Goal: Task Accomplishment & Management: Complete application form

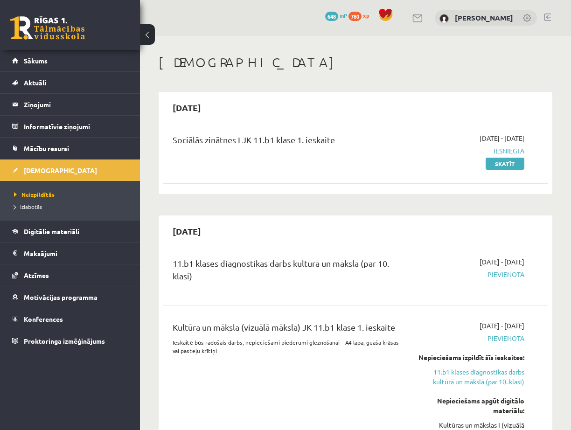
scroll to position [513, 0]
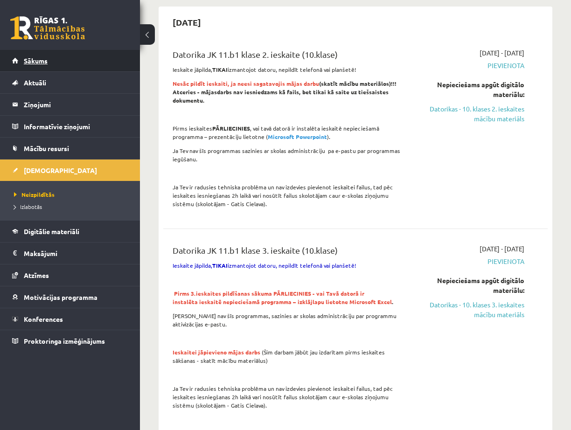
click at [47, 66] on link "Sākums" at bounding box center [70, 60] width 116 height 21
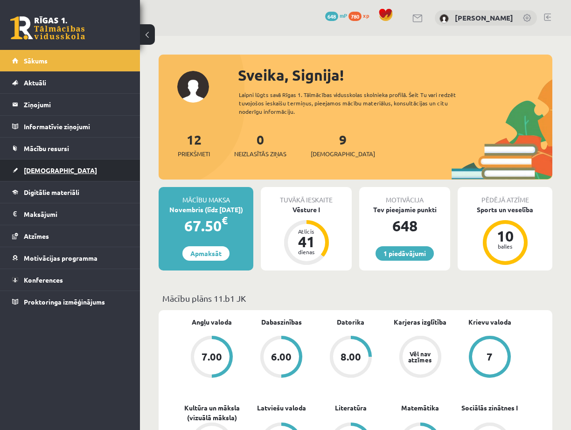
click at [37, 169] on span "[DEMOGRAPHIC_DATA]" at bounding box center [60, 170] width 73 height 8
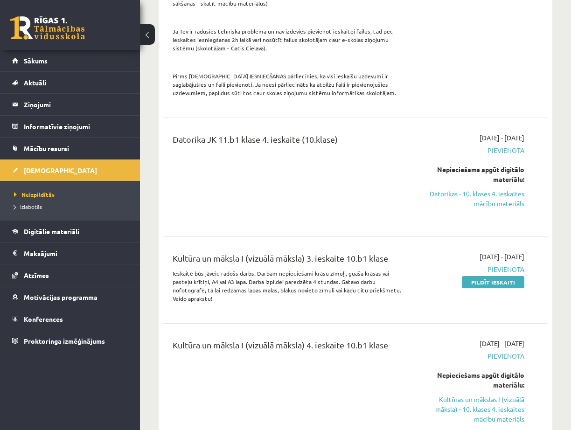
scroll to position [887, 0]
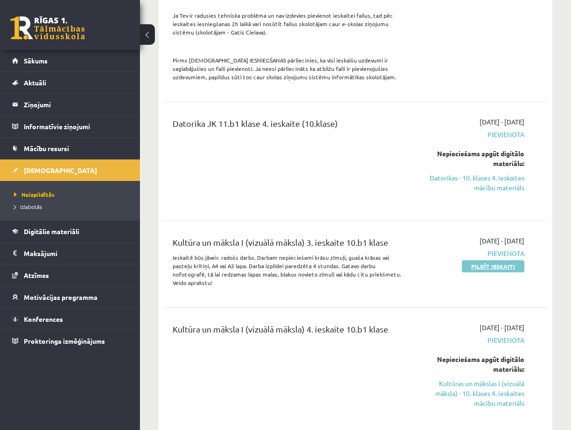
click at [504, 266] on link "Pildīt ieskaiti" at bounding box center [493, 266] width 63 height 12
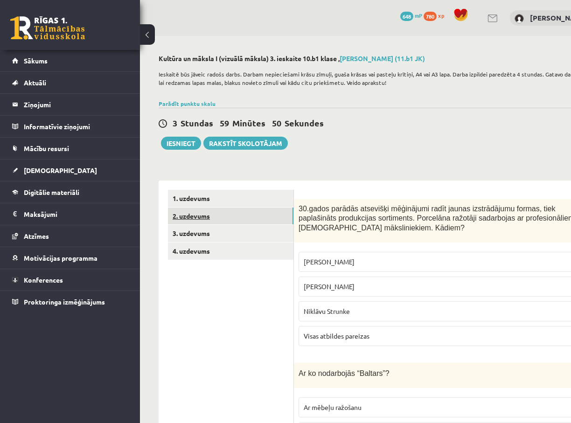
click at [218, 217] on link "2. uzdevums" at bounding box center [231, 216] width 126 height 17
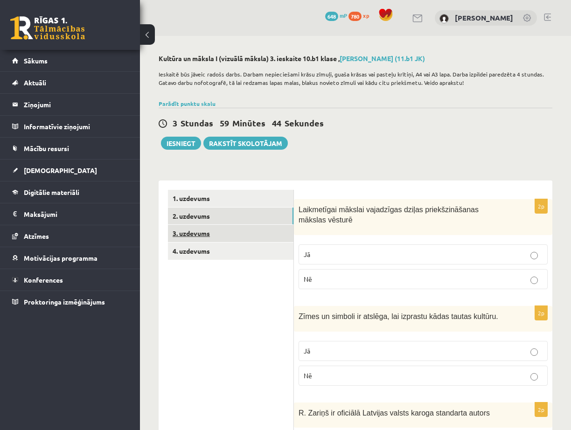
click at [221, 230] on link "3. uzdevums" at bounding box center [231, 233] width 126 height 17
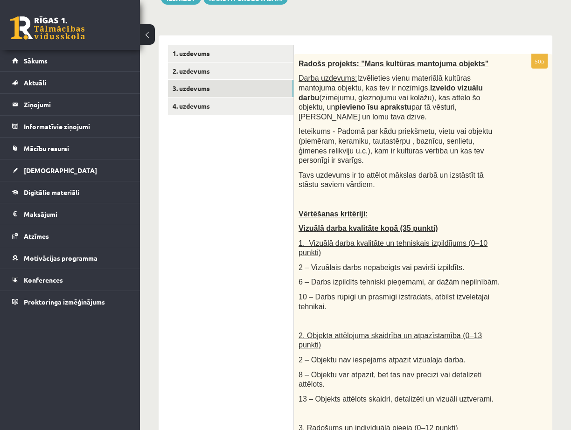
scroll to position [58, 0]
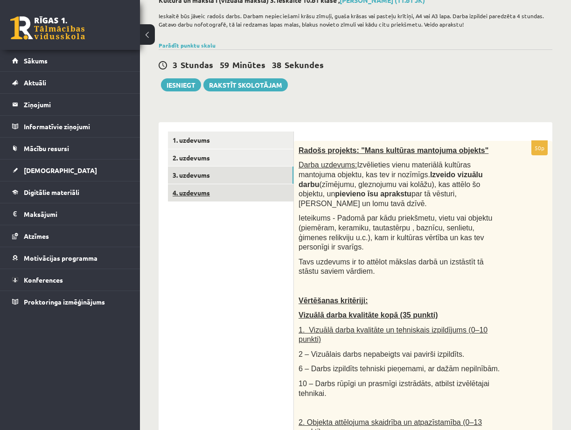
click at [216, 197] on link "4. uzdevums" at bounding box center [231, 192] width 126 height 17
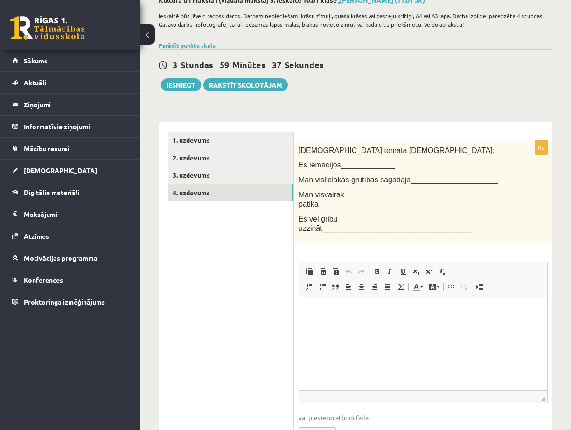
scroll to position [0, 0]
click at [200, 180] on link "3. uzdevums" at bounding box center [231, 175] width 126 height 17
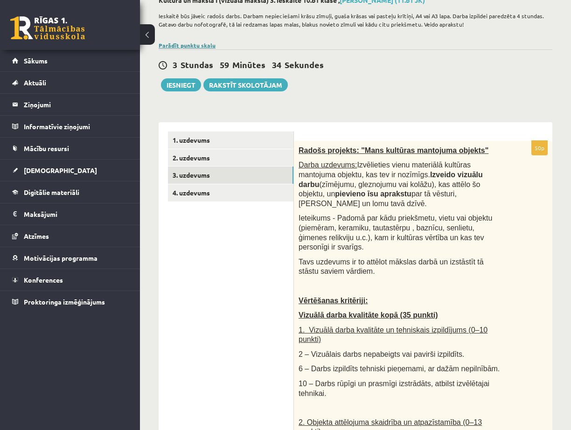
click at [201, 45] on link "Parādīt punktu skalu" at bounding box center [187, 45] width 57 height 7
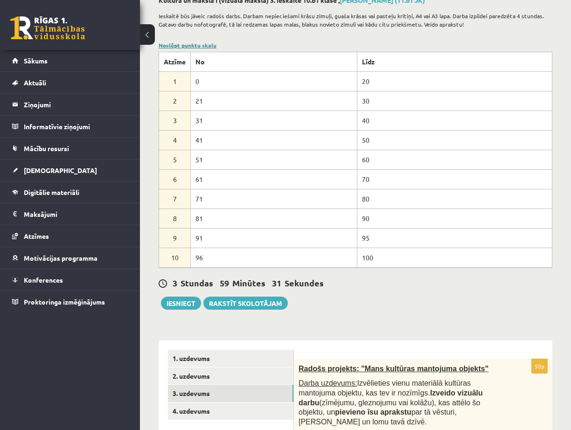
click at [198, 47] on link "Noslēpt punktu skalu" at bounding box center [188, 45] width 58 height 7
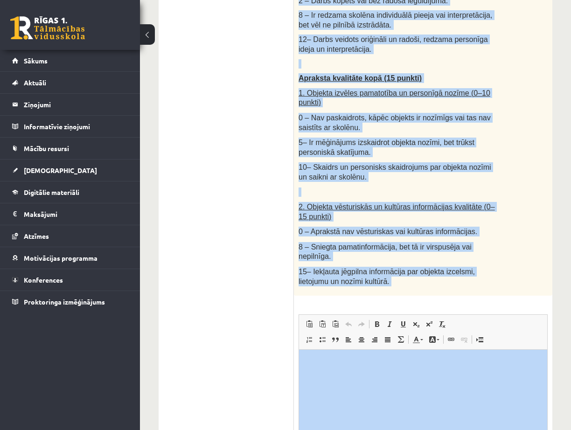
scroll to position [618, 0]
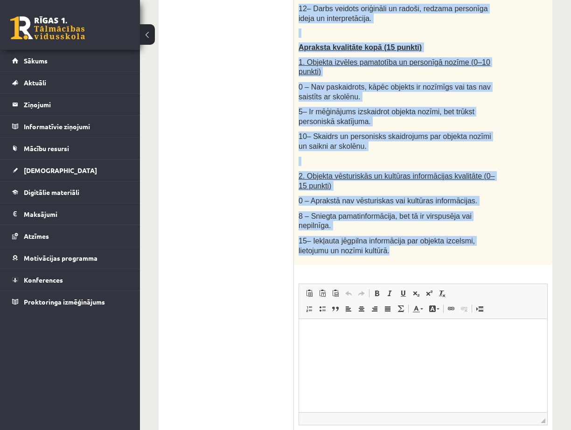
drag, startPoint x: 299, startPoint y: 51, endPoint x: 449, endPoint y: 184, distance: 200.4
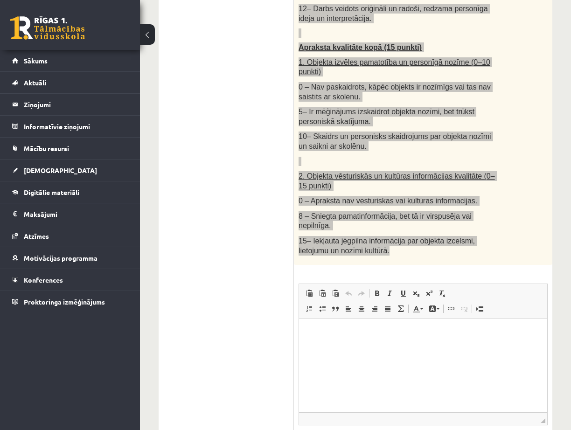
copy div "Loremi dolorsit: "Amet consecte adipiscin elitsed" Doeiu temporin: Utlaboreetd …"
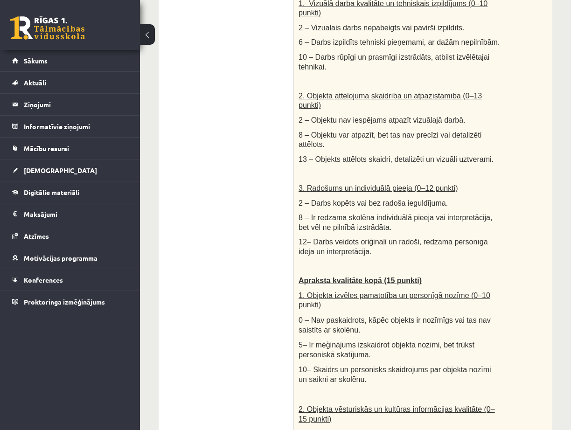
click at [225, 211] on ul "1. uzdevums 2. uzdevums 3. uzdevums 4. uzdevums" at bounding box center [231, 258] width 126 height 906
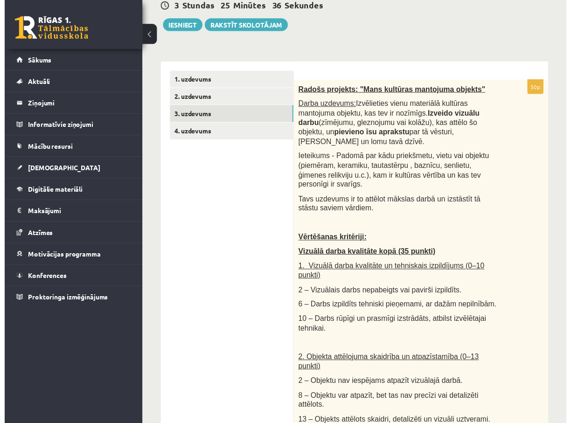
scroll to position [105, 0]
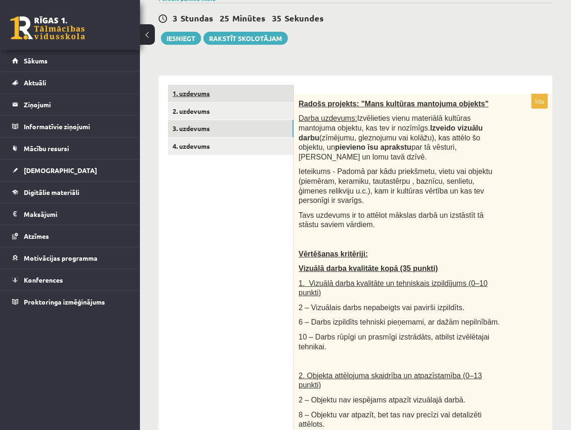
click at [219, 94] on link "1. uzdevums" at bounding box center [231, 93] width 126 height 17
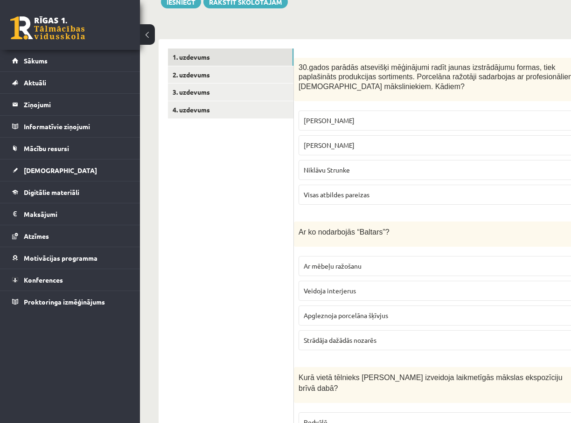
scroll to position [198, 0]
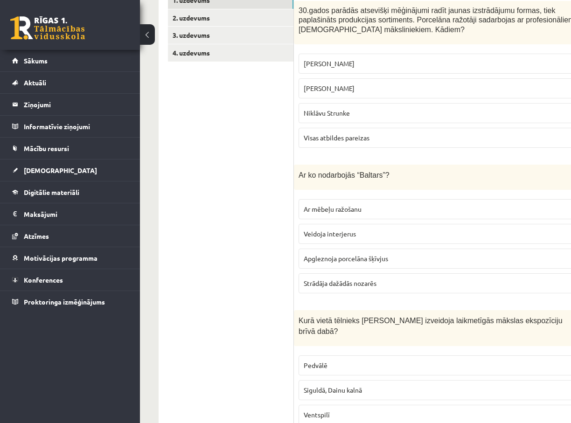
click at [397, 258] on p "Apgleznoja porcelāna šķīvjus" at bounding box center [461, 259] width 314 height 10
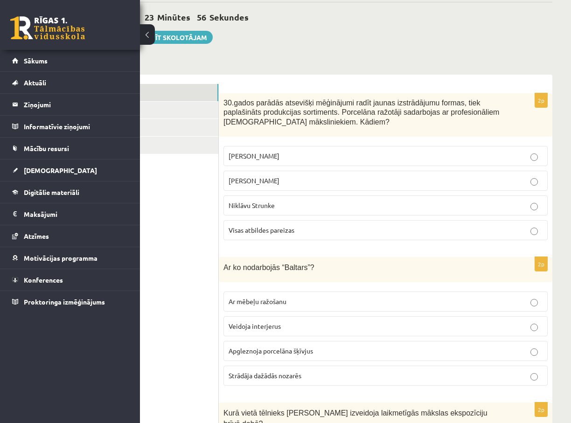
scroll to position [105, 75]
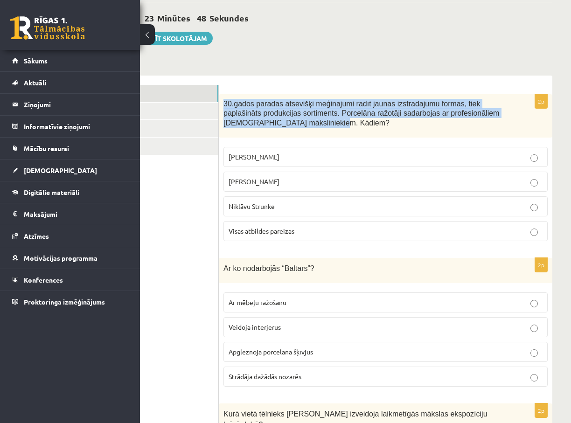
drag, startPoint x: 224, startPoint y: 105, endPoint x: 319, endPoint y: 126, distance: 98.1
click at [319, 126] on p "30.gados parādās atsevišķi mēģinājumi radīt jaunas izstrādājumu formas, tiek pa…" at bounding box center [363, 113] width 278 height 29
copy span "30.gados parādās atsevišķi mēģinājumi radīt jaunas izstrādājumu formas, tiek pa…"
drag, startPoint x: 230, startPoint y: 180, endPoint x: 289, endPoint y: 183, distance: 59.8
click at [280, 183] on span "[PERSON_NAME]" at bounding box center [254, 181] width 51 height 8
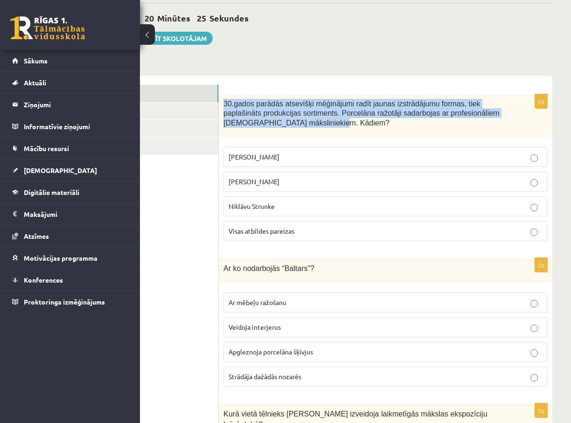
copy span "[PERSON_NAME]"
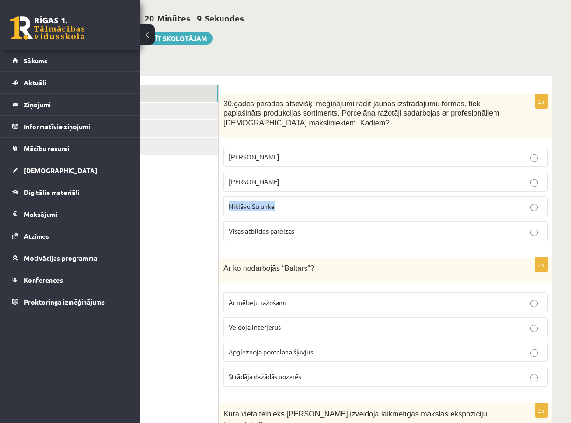
drag, startPoint x: 228, startPoint y: 207, endPoint x: 283, endPoint y: 208, distance: 54.6
click at [283, 208] on label "Niklāvu Strunke" at bounding box center [386, 206] width 324 height 20
copy span "Niklāvu Strunke"
click at [302, 231] on p "Visas atbildes pareizas" at bounding box center [386, 231] width 314 height 10
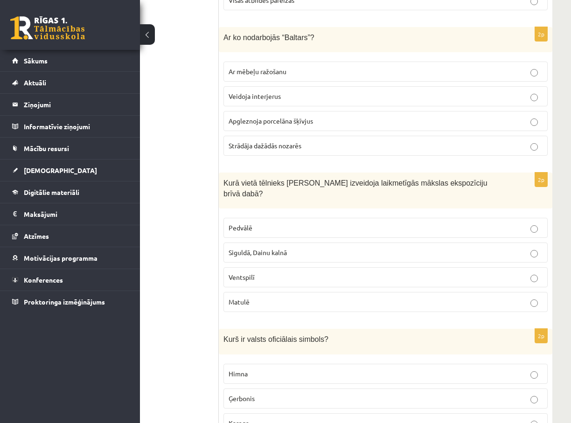
scroll to position [338, 75]
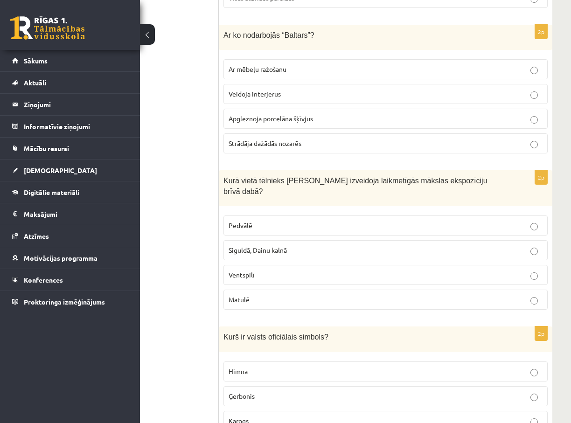
click at [262, 221] on p "Pedvālē" at bounding box center [386, 226] width 314 height 10
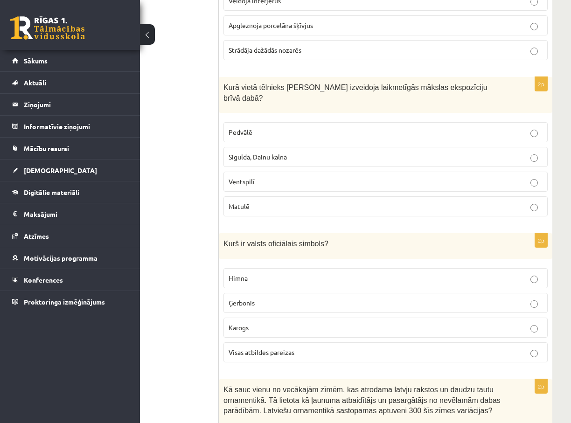
click at [225, 234] on div "Kurš ir valsts oficiālais simbols?" at bounding box center [386, 246] width 334 height 26
drag, startPoint x: 227, startPoint y: 233, endPoint x: 317, endPoint y: 232, distance: 89.6
click at [317, 240] on span "Kurš ir valsts oficiālais simbols?" at bounding box center [276, 244] width 105 height 8
copy span "Kurš ir valsts oficiālais simbols?"
click at [257, 323] on p "Karogs" at bounding box center [386, 328] width 314 height 10
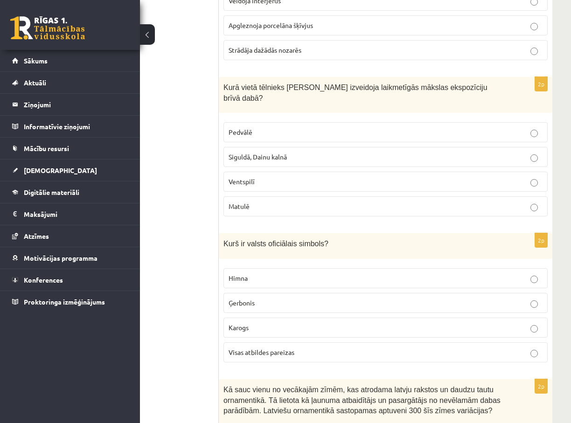
click at [368, 343] on label "Visas atbildes pareizas" at bounding box center [386, 353] width 324 height 20
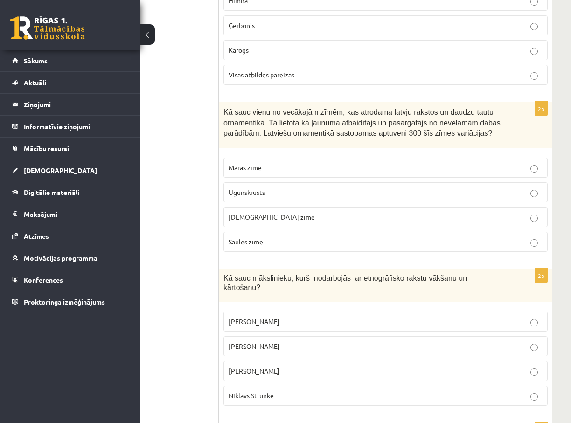
scroll to position [712, 75]
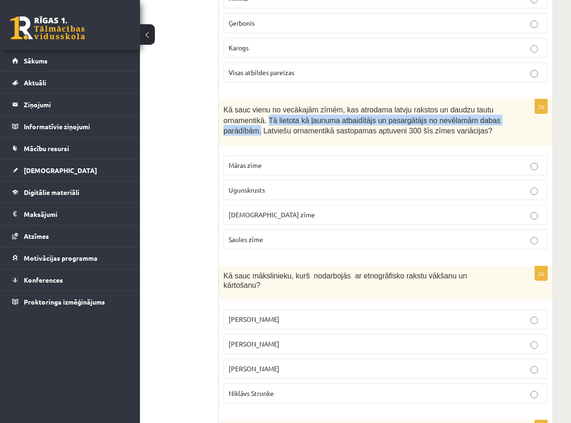
drag, startPoint x: 266, startPoint y: 109, endPoint x: 258, endPoint y: 121, distance: 14.7
click at [258, 121] on span "Kā sauc vienu no vecākajām zīmēm, kas atrodama latvju rakstos un daudzu tautu o…" at bounding box center [362, 120] width 277 height 29
copy span "Tā lietota kā ļaunuma atbaidītājs un pasargātājs no nevēlamām dabas parādībām."
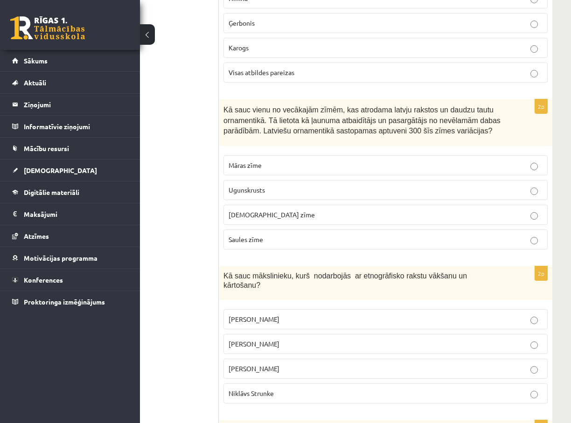
click at [299, 180] on label "Ugunskrusts" at bounding box center [386, 190] width 324 height 20
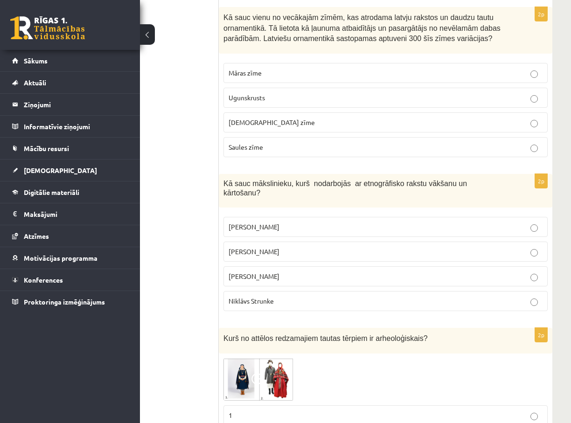
scroll to position [805, 75]
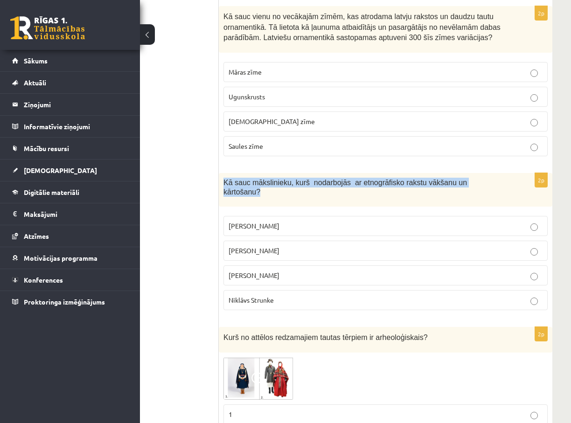
drag, startPoint x: 224, startPoint y: 170, endPoint x: 482, endPoint y: 174, distance: 258.1
click at [482, 174] on div "Kā sauc mākslinieku, kurš nodarbojās ar etnogrāfisko rakstu vākšanu un kārtošan…" at bounding box center [386, 190] width 334 height 34
copy span "Kā sauc mākslinieku, kurš nodarbojās ar etnogrāfisko rakstu vākšanu un kārtošan…"
drag, startPoint x: 228, startPoint y: 205, endPoint x: 284, endPoint y: 209, distance: 55.7
click at [284, 216] on label "[PERSON_NAME]" at bounding box center [386, 226] width 324 height 20
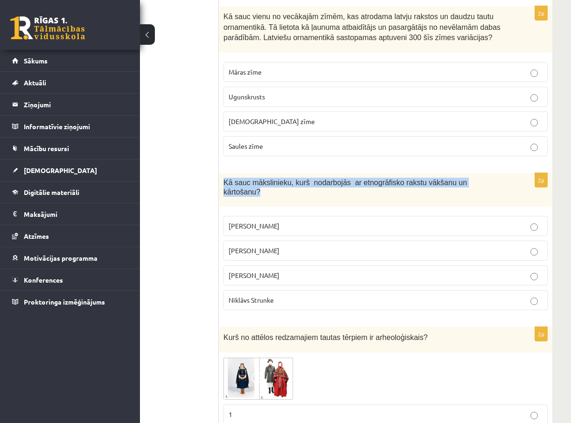
copy span "[PERSON_NAME]"
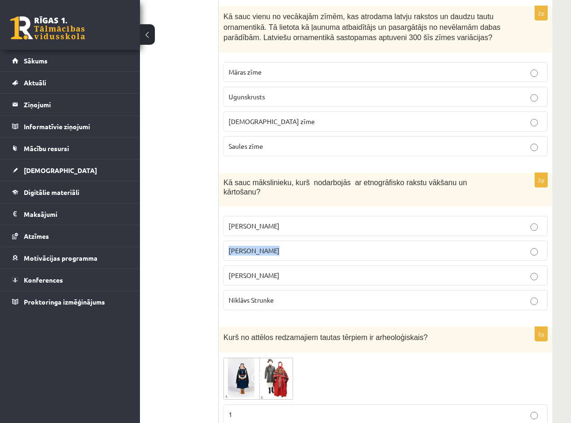
drag, startPoint x: 229, startPoint y: 230, endPoint x: 266, endPoint y: 232, distance: 36.9
click at [266, 246] on p "[PERSON_NAME]" at bounding box center [386, 251] width 314 height 10
copy span "[PERSON_NAME]"
drag, startPoint x: 228, startPoint y: 256, endPoint x: 273, endPoint y: 257, distance: 44.8
click at [273, 266] on label "[PERSON_NAME]" at bounding box center [386, 276] width 324 height 20
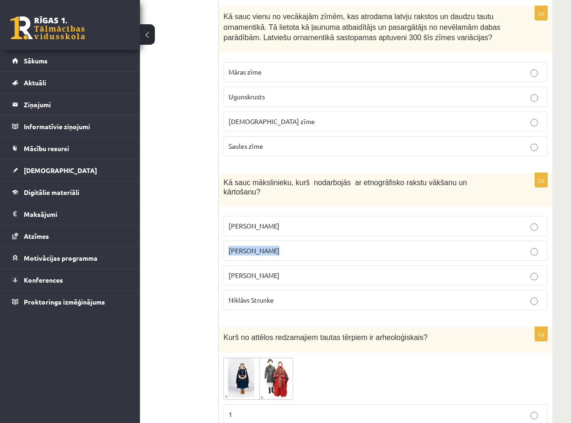
copy span "[PERSON_NAME]"
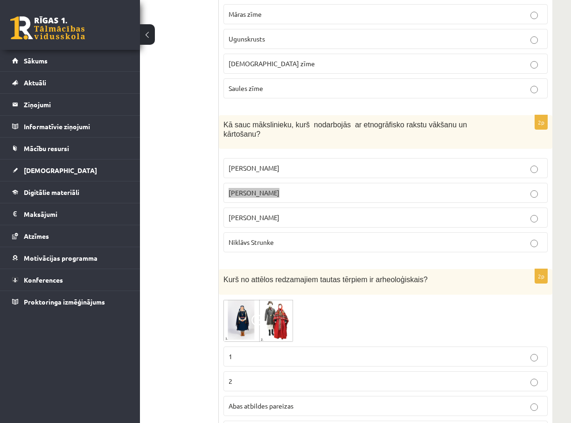
scroll to position [945, 75]
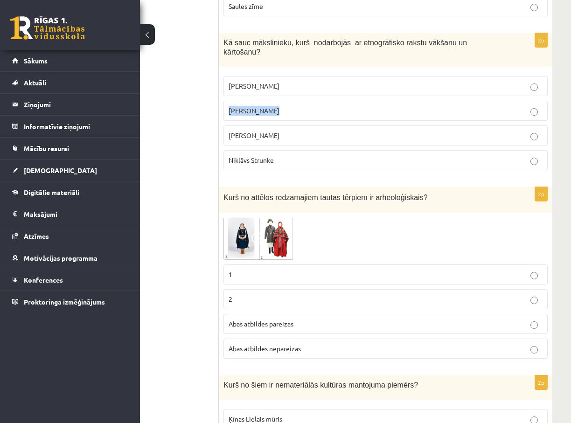
click at [239, 217] on img at bounding box center [259, 238] width 70 height 42
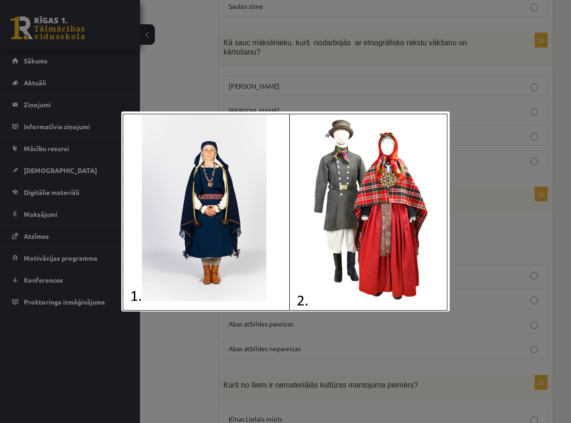
click at [475, 206] on div at bounding box center [285, 211] width 571 height 423
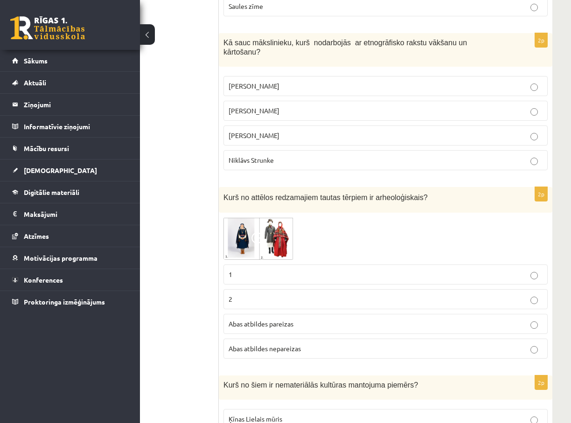
click at [242, 217] on img at bounding box center [259, 238] width 70 height 42
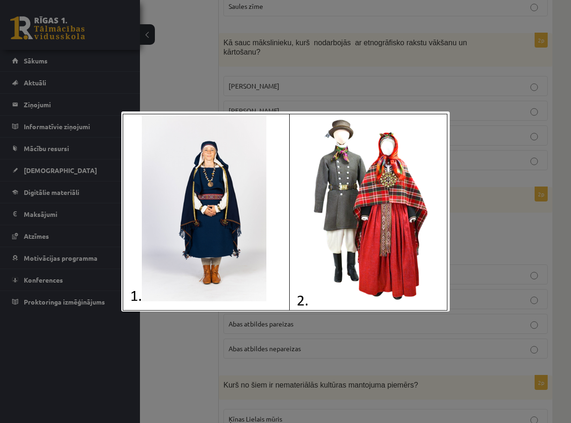
click at [480, 144] on div at bounding box center [285, 211] width 571 height 423
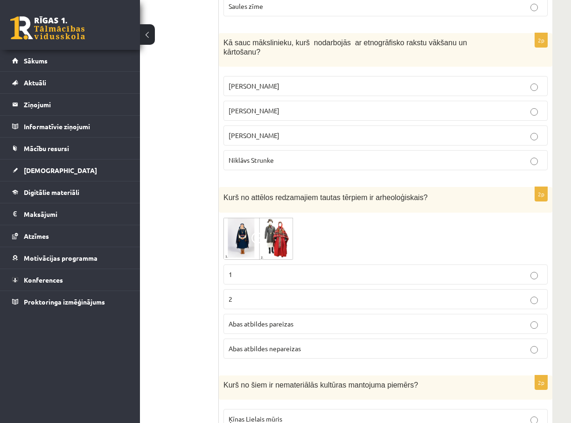
click at [310, 319] on p "Abas atbildes pareizas" at bounding box center [386, 324] width 314 height 10
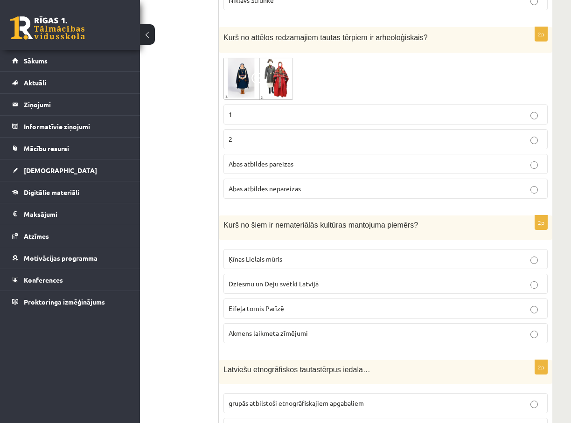
scroll to position [1178, 75]
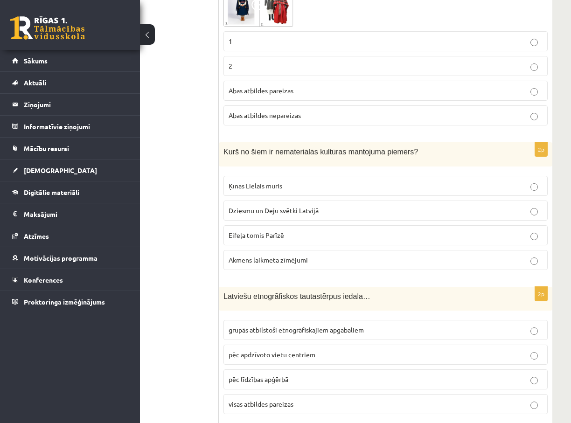
click at [276, 206] on span "Dziesmu un Deju svētki Latvijā" at bounding box center [274, 210] width 90 height 8
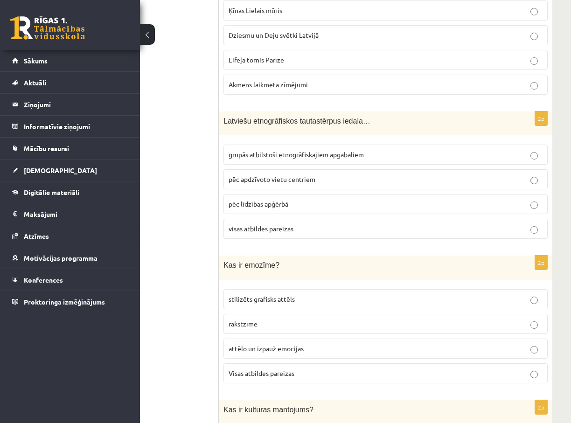
scroll to position [1365, 75]
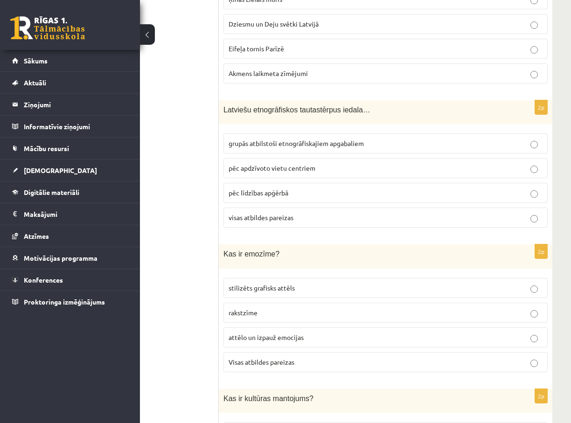
click at [371, 139] on p "grupās atbilstoši etnogrāfiskajiem apgabaliem" at bounding box center [386, 144] width 314 height 10
click at [303, 333] on p "attēlo un izpauž emocijas" at bounding box center [386, 338] width 314 height 10
click at [322, 213] on p "visas atbildes pareizas" at bounding box center [386, 218] width 314 height 10
click at [344, 139] on span "grupās atbilstoši etnogrāfiskajiem apgabaliem" at bounding box center [296, 143] width 135 height 8
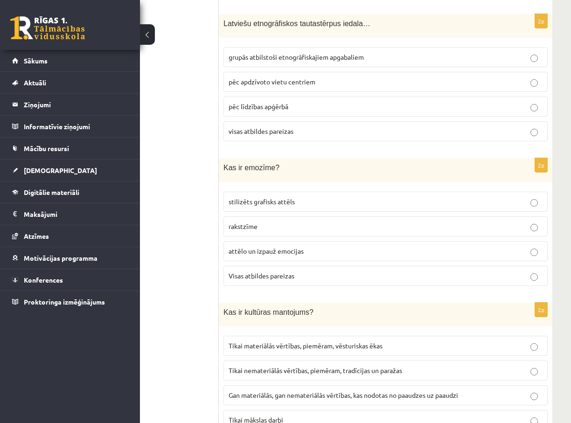
scroll to position [1458, 75]
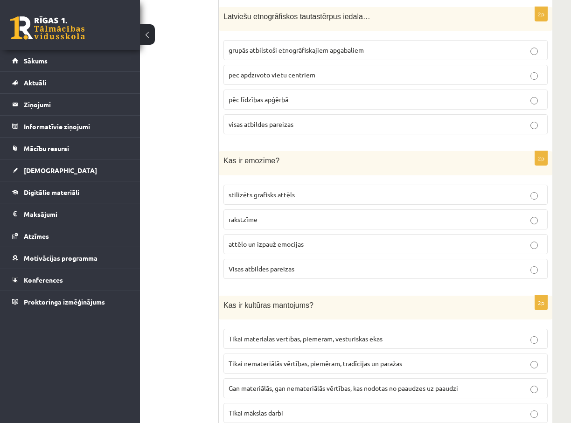
drag, startPoint x: 328, startPoint y: 252, endPoint x: 559, endPoint y: 248, distance: 231.0
click at [329, 264] on p "Visas atbildes pareizas" at bounding box center [386, 269] width 314 height 10
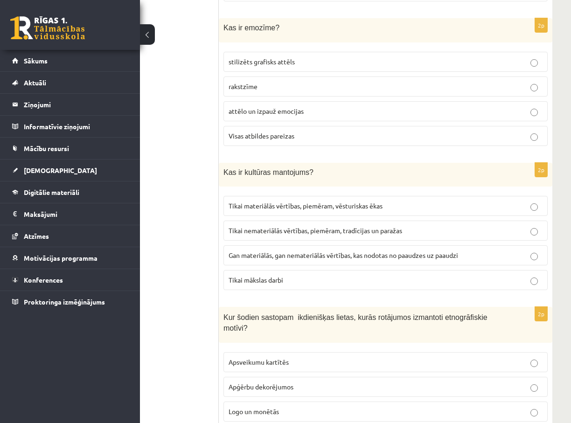
scroll to position [1598, 75]
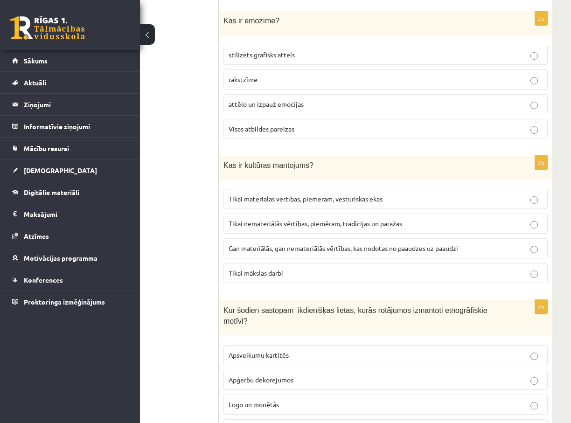
click at [418, 238] on label "Gan materiālās, gan nemateriālās vērtības, kas nodotas no paaudzes uz paaudzi" at bounding box center [386, 248] width 324 height 20
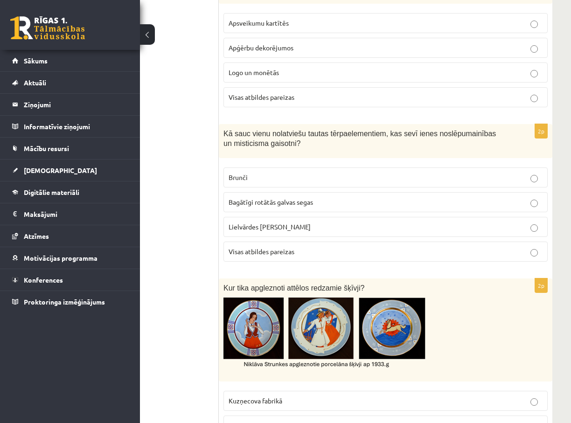
scroll to position [1878, 75]
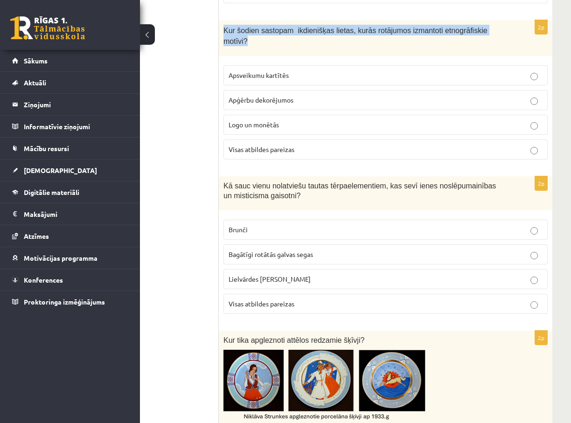
drag, startPoint x: 224, startPoint y: 9, endPoint x: 496, endPoint y: 12, distance: 272.1
click at [496, 25] on p "Kur šodien sastopam ikdienišķas lietas, kurās rotājumos izmantoti etnogrāfiskie…" at bounding box center [363, 35] width 278 height 21
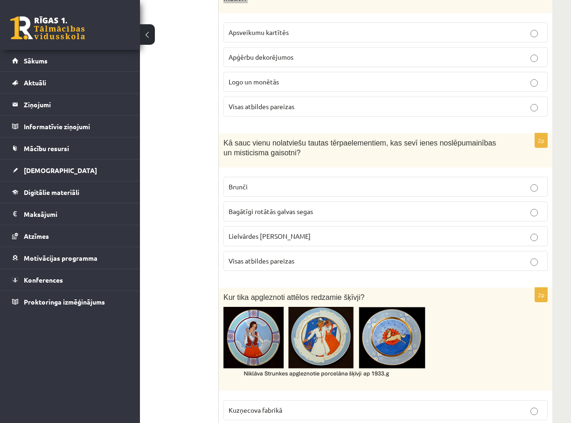
scroll to position [1925, 75]
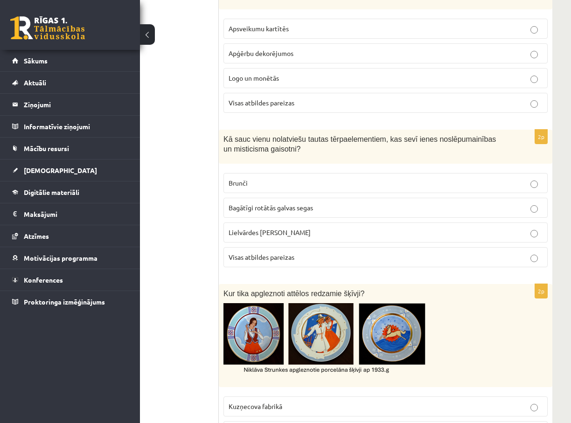
drag, startPoint x: 300, startPoint y: 110, endPoint x: 365, endPoint y: 122, distance: 66.4
click at [365, 134] on p "Kā sauc vienu no latviešu tautas tērpa elementiem, kas sevī ienes noslēpumainīb…" at bounding box center [363, 143] width 278 height 19
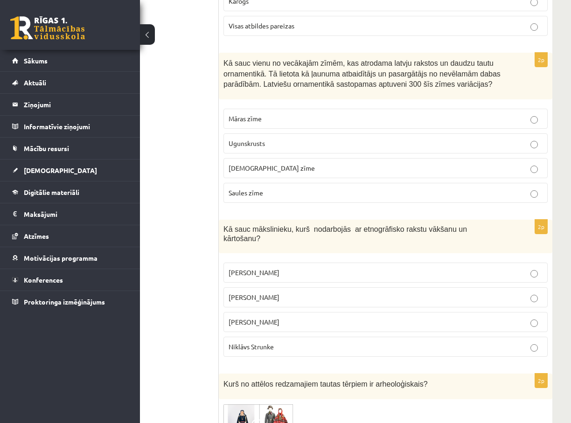
scroll to position [793, 75]
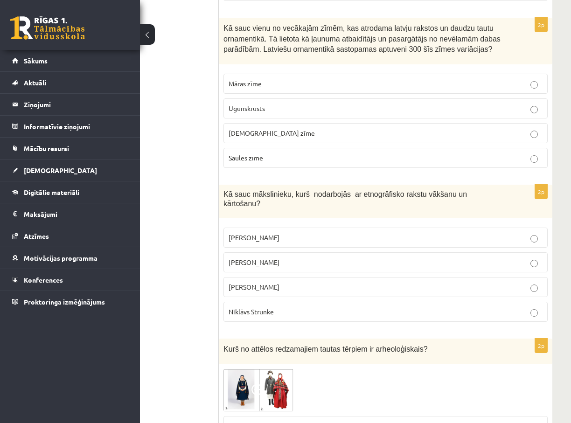
click at [404, 277] on label "[PERSON_NAME]" at bounding box center [386, 287] width 324 height 20
click at [382, 372] on div at bounding box center [386, 390] width 324 height 42
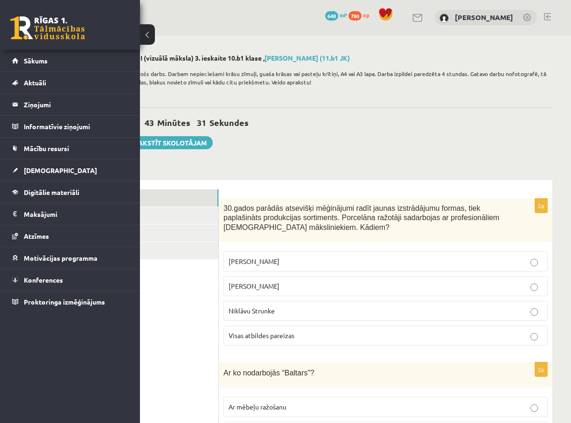
scroll to position [0, 75]
click at [437, 133] on div "2 Stundas 43 Minūtes 29 Sekundes Ieskaite saglabāta! Iesniegt Rakstīt skolotājam" at bounding box center [318, 129] width 469 height 42
drag, startPoint x: 418, startPoint y: 136, endPoint x: 473, endPoint y: 131, distance: 55.3
click at [473, 131] on div "2 Stundas 43 Minūtes 28 Sekundes Ieskaite saglabāta! Iesniegt Rakstīt skolotājam" at bounding box center [318, 129] width 469 height 42
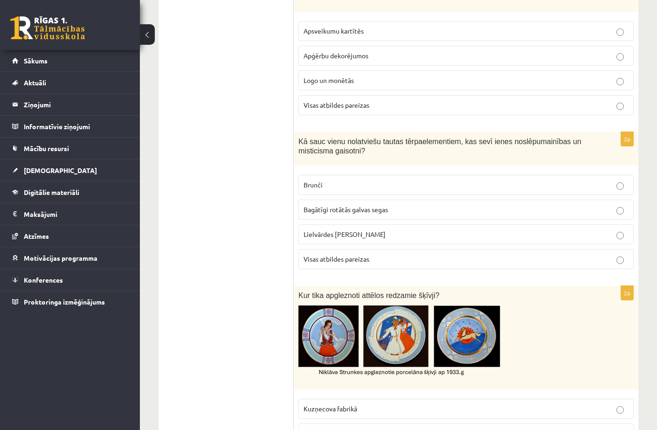
scroll to position [2053, 0]
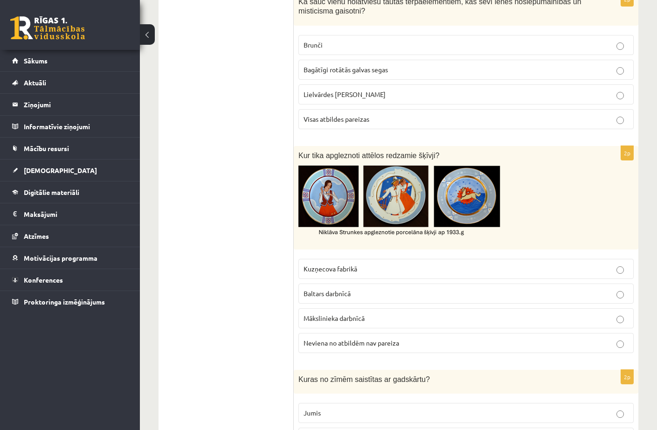
click at [334, 212] on img at bounding box center [438, 203] width 278 height 74
drag, startPoint x: 320, startPoint y: 212, endPoint x: 328, endPoint y: 211, distance: 8.0
click at [321, 212] on img at bounding box center [438, 203] width 278 height 74
click at [472, 338] on p "Neviena no atbildēm nav pareiza" at bounding box center [466, 343] width 325 height 10
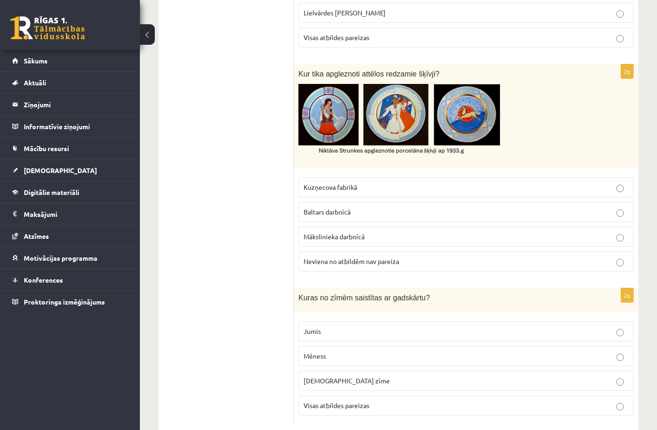
scroll to position [2136, 0]
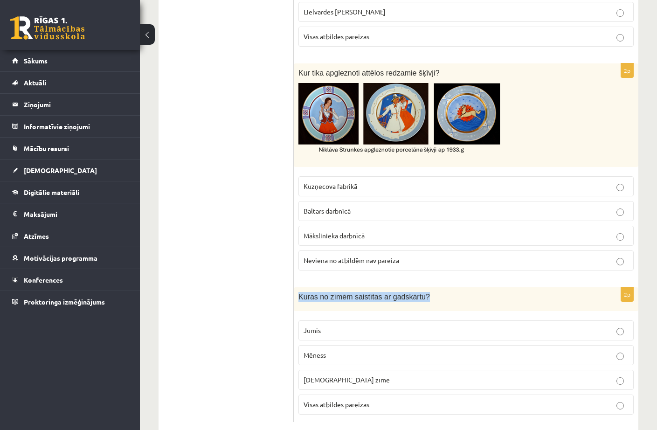
drag, startPoint x: 299, startPoint y: 275, endPoint x: 420, endPoint y: 280, distance: 120.5
click at [420, 292] on p "Kuras no zīmēm saistītas ar gadskārtu?" at bounding box center [443, 297] width 289 height 10
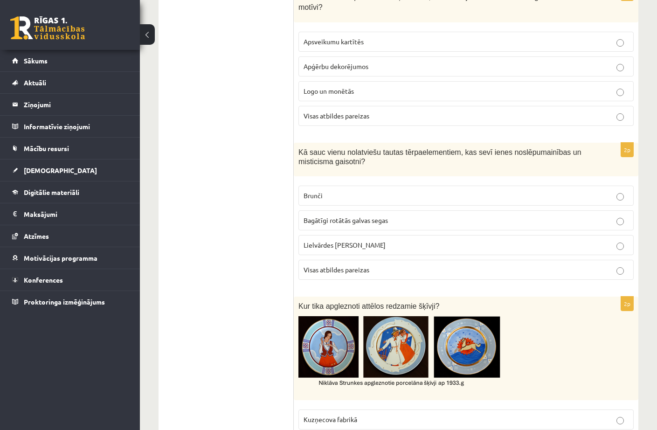
scroll to position [1809, 0]
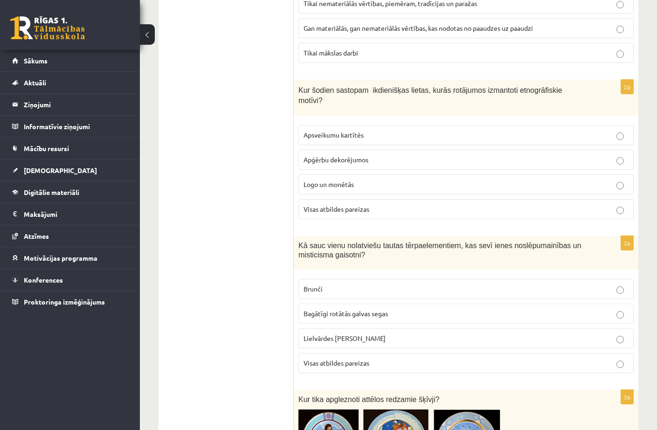
click at [378, 358] on p "Visas atbildes pareizas" at bounding box center [466, 363] width 325 height 10
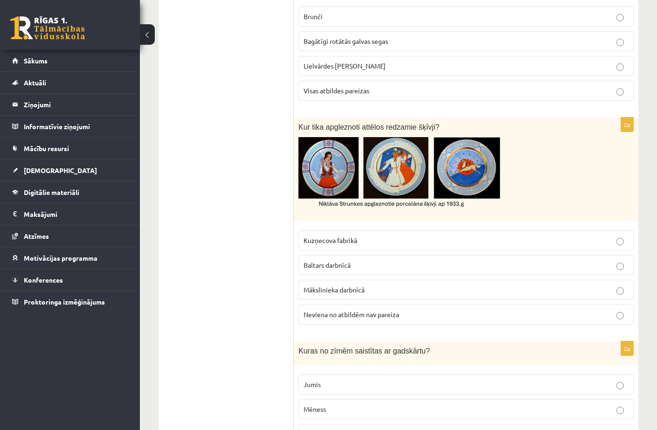
scroll to position [2136, 0]
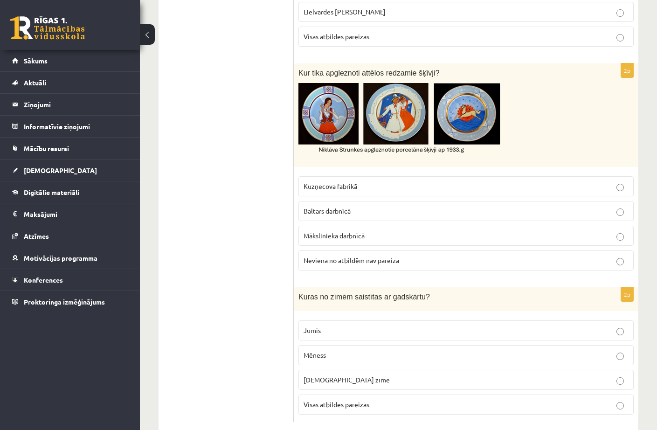
click at [457, 400] on p "Visas atbildes pareizas" at bounding box center [466, 405] width 325 height 10
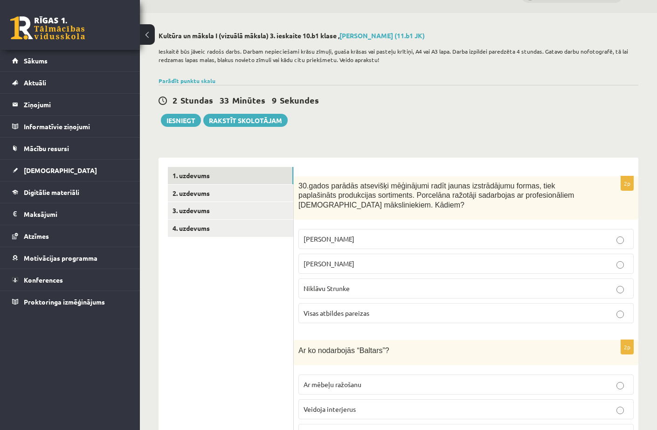
scroll to position [0, 0]
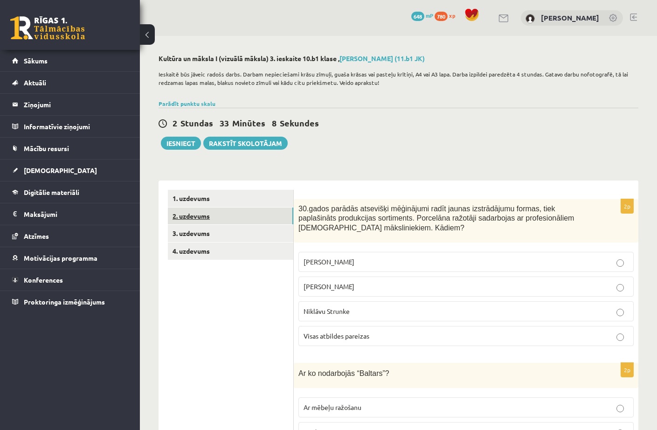
click at [214, 215] on link "2. uzdevums" at bounding box center [231, 216] width 126 height 17
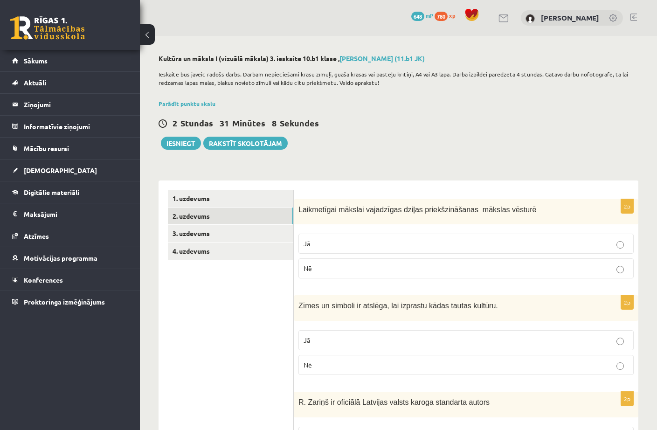
click at [449, 263] on label "Nē" at bounding box center [467, 269] width 336 height 20
click at [249, 201] on link "1. uzdevums" at bounding box center [231, 198] width 126 height 17
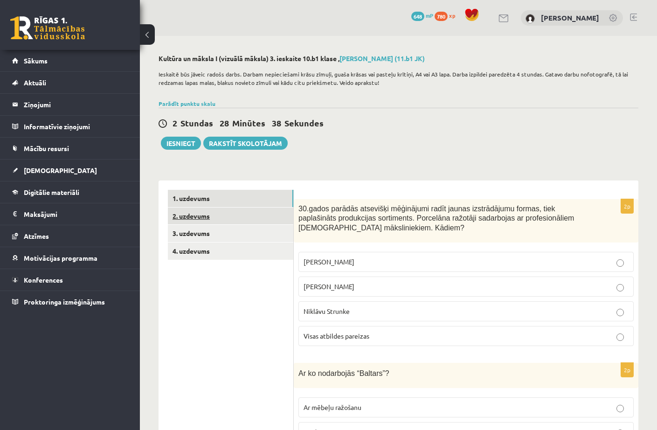
click at [238, 212] on link "2. uzdevums" at bounding box center [231, 216] width 126 height 17
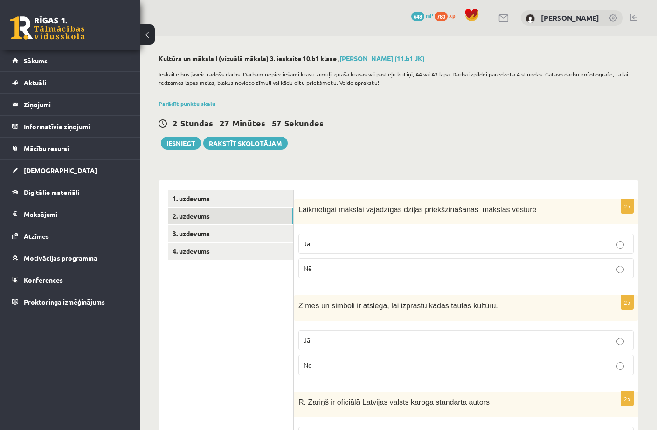
click at [423, 367] on p "Nē" at bounding box center [466, 365] width 325 height 10
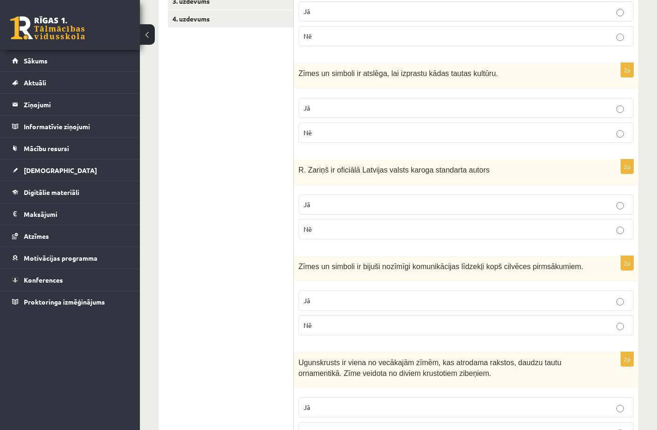
scroll to position [233, 0]
click at [402, 230] on p "Nē" at bounding box center [466, 229] width 325 height 10
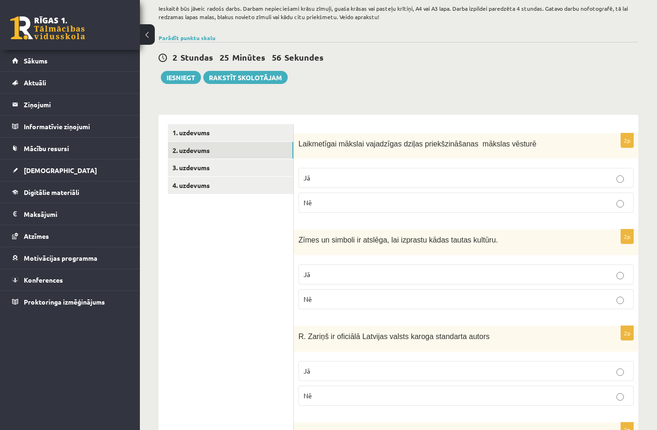
scroll to position [0, 0]
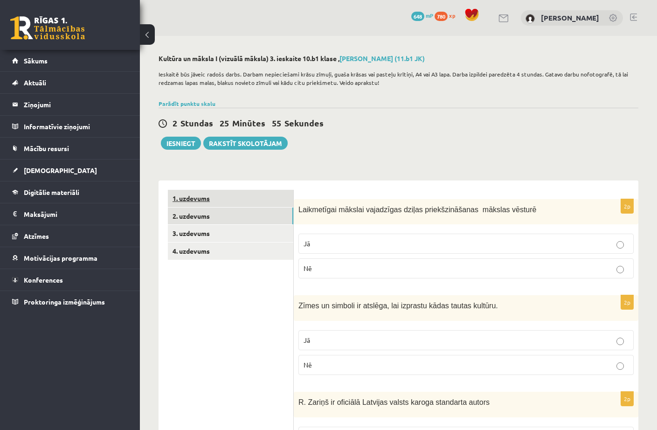
click at [247, 198] on link "1. uzdevums" at bounding box center [231, 198] width 126 height 17
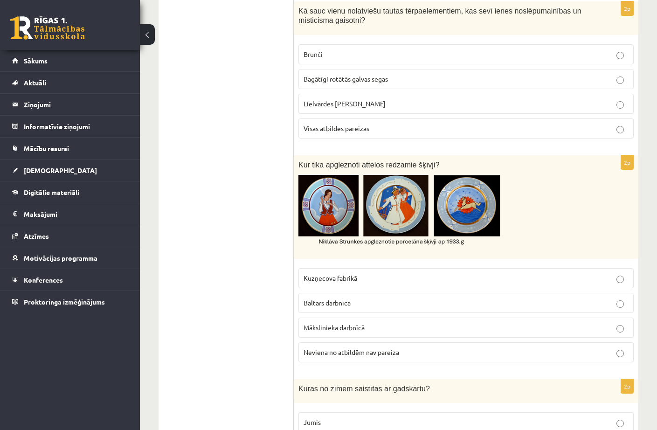
scroll to position [2096, 0]
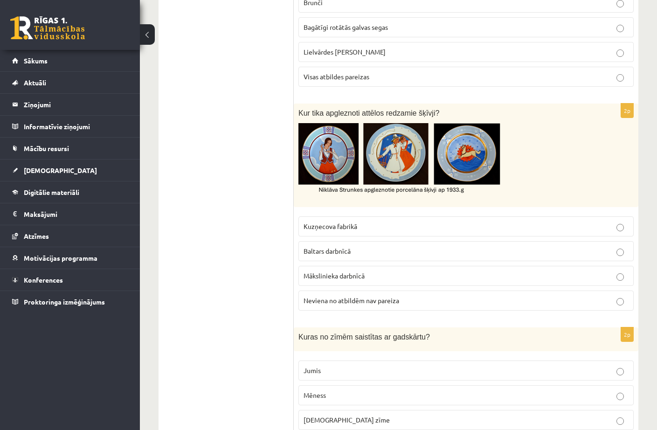
click at [361, 246] on p "Baltars darbnīcā" at bounding box center [466, 251] width 325 height 10
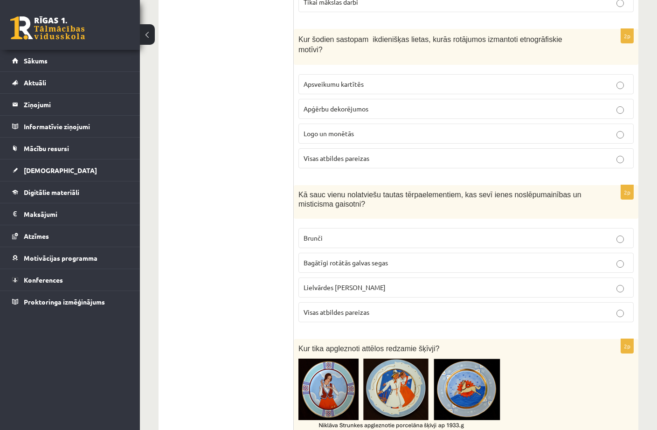
scroll to position [1856, 0]
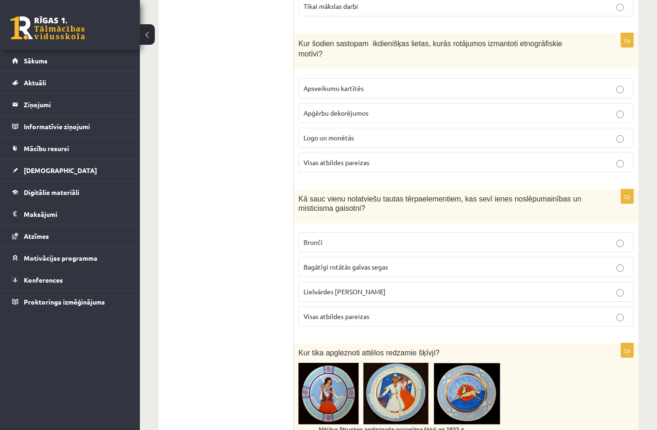
click at [421, 287] on p "Lielvārdes [PERSON_NAME]" at bounding box center [466, 292] width 325 height 10
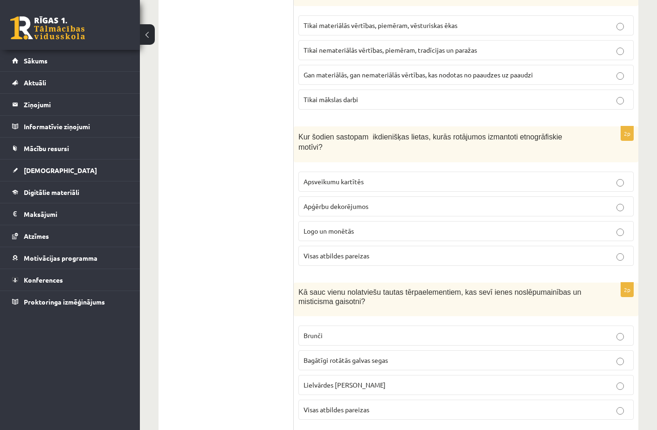
click at [413, 251] on p "Visas atbildes pareizas" at bounding box center [466, 256] width 325 height 10
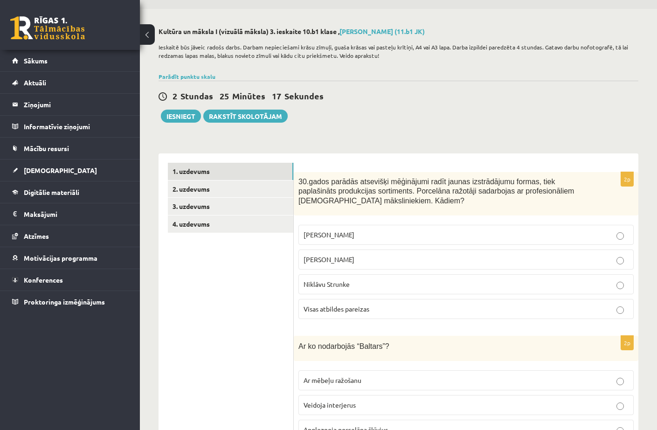
scroll to position [21, 0]
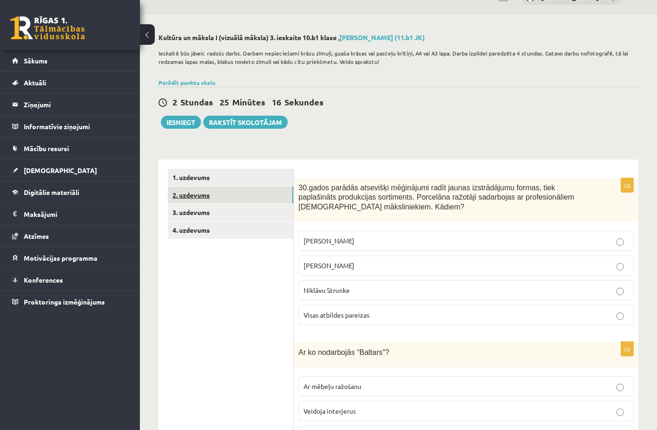
click at [203, 193] on link "2. uzdevums" at bounding box center [231, 195] width 126 height 17
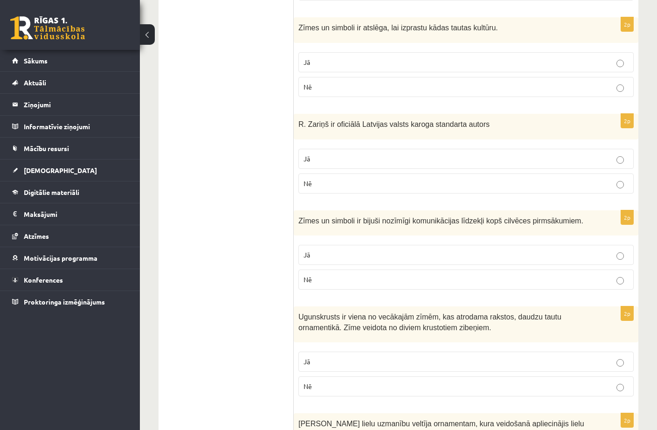
scroll to position [280, 0]
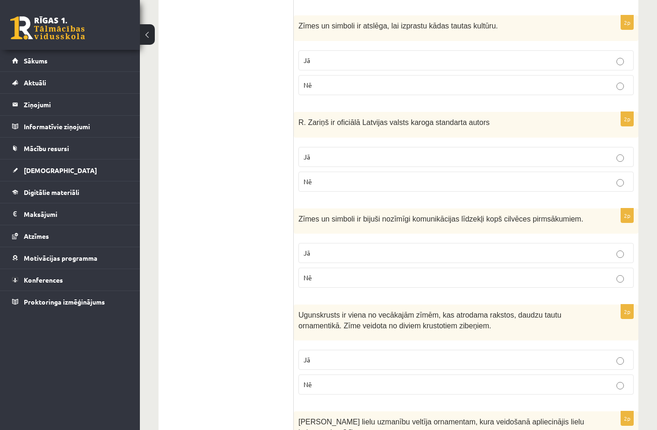
click at [480, 249] on p "Jā" at bounding box center [466, 253] width 325 height 10
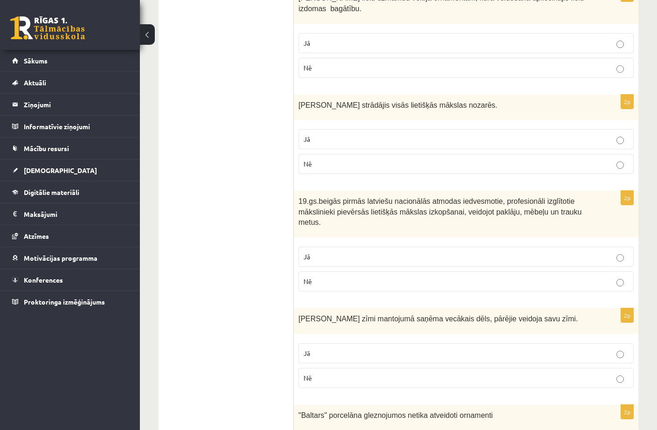
scroll to position [784, 0]
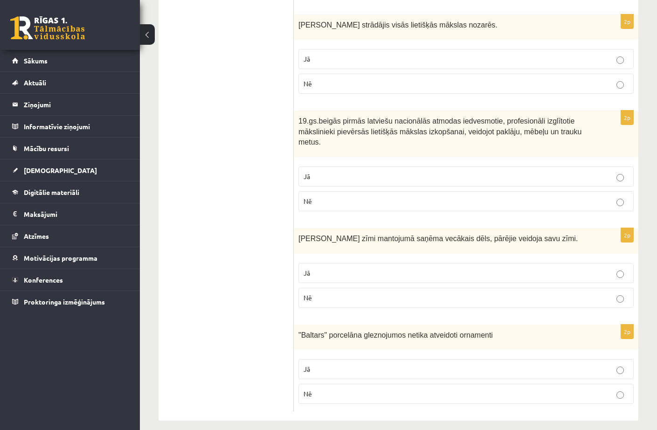
click at [529, 390] on label "Nē" at bounding box center [467, 394] width 336 height 20
click at [536, 268] on p "Jā" at bounding box center [466, 273] width 325 height 10
click at [562, 177] on fieldset "Jā Nē" at bounding box center [467, 188] width 336 height 52
click at [565, 172] on p "Jā" at bounding box center [466, 177] width 325 height 10
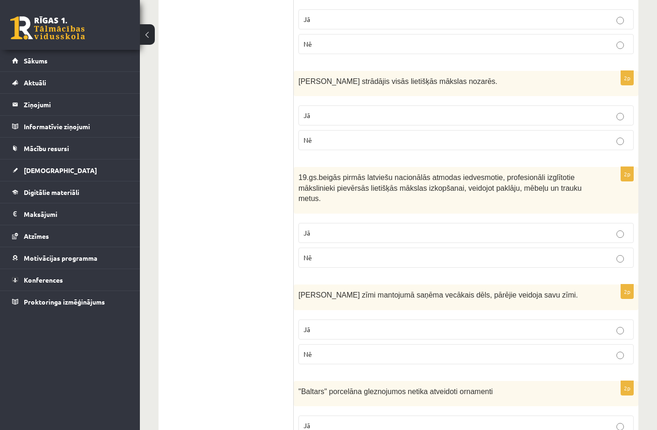
scroll to position [691, 0]
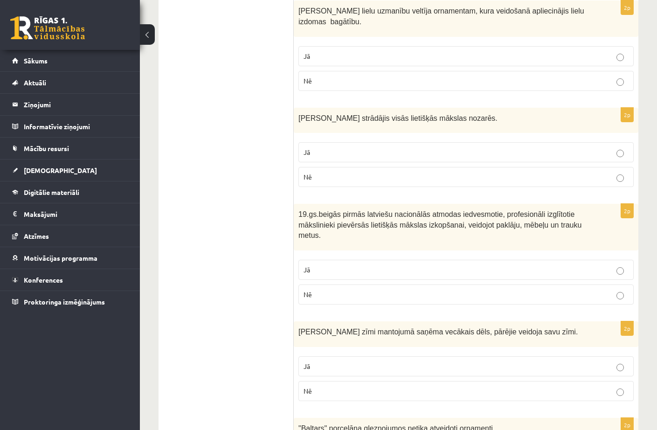
click at [413, 151] on p "Jā" at bounding box center [466, 152] width 325 height 10
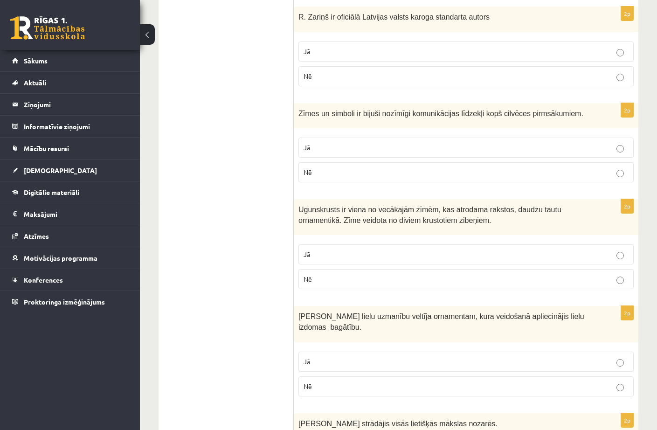
scroll to position [402, 0]
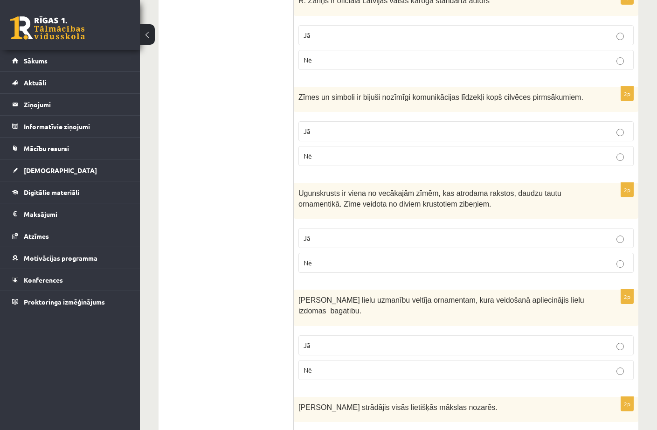
click at [507, 342] on p "Jā" at bounding box center [466, 346] width 325 height 10
click at [444, 266] on p "Nē" at bounding box center [466, 263] width 325 height 10
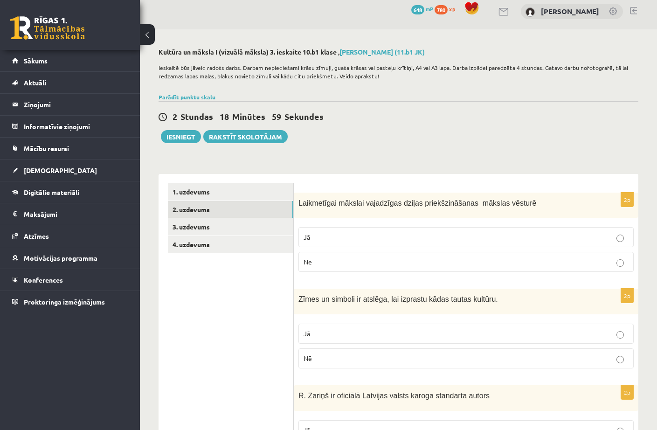
scroll to position [0, 0]
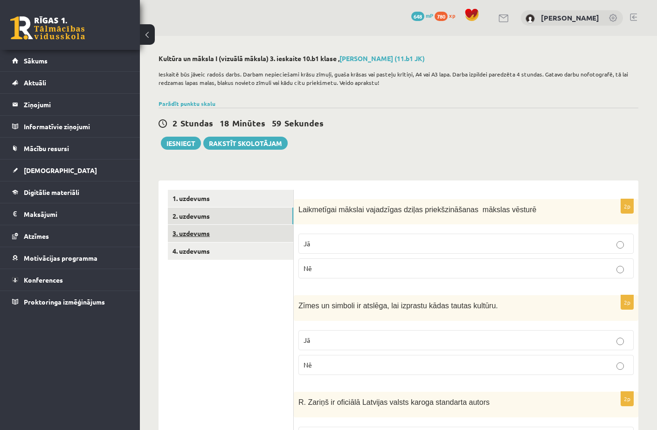
click at [214, 238] on link "3. uzdevums" at bounding box center [231, 233] width 126 height 17
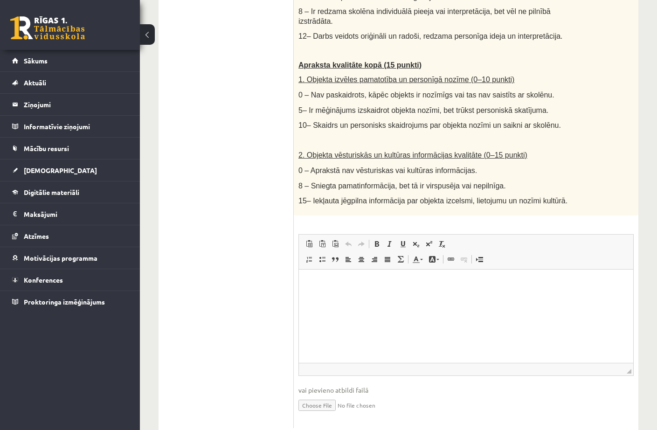
scroll to position [522, 0]
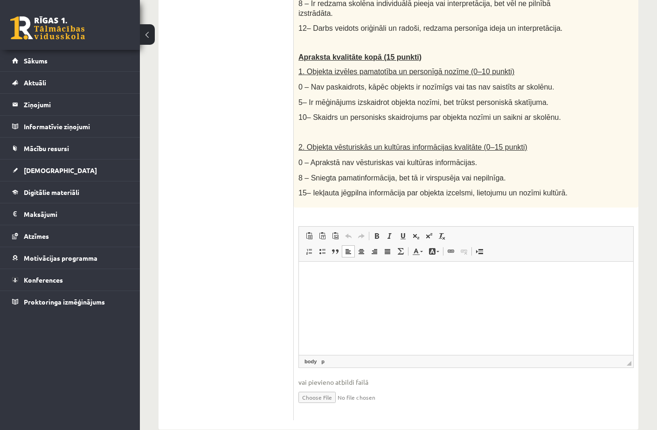
click at [532, 283] on html at bounding box center [466, 275] width 335 height 28
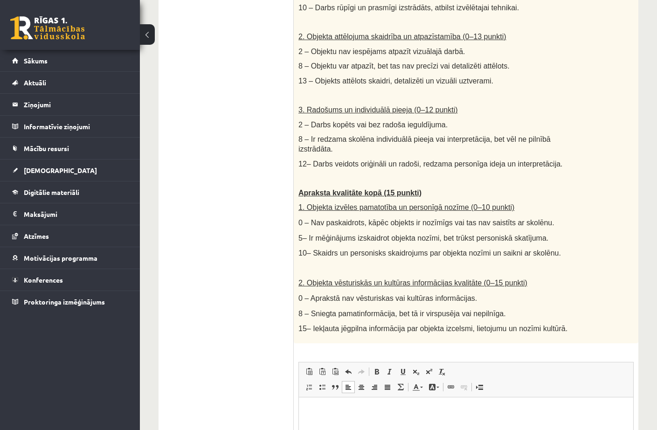
scroll to position [476, 0]
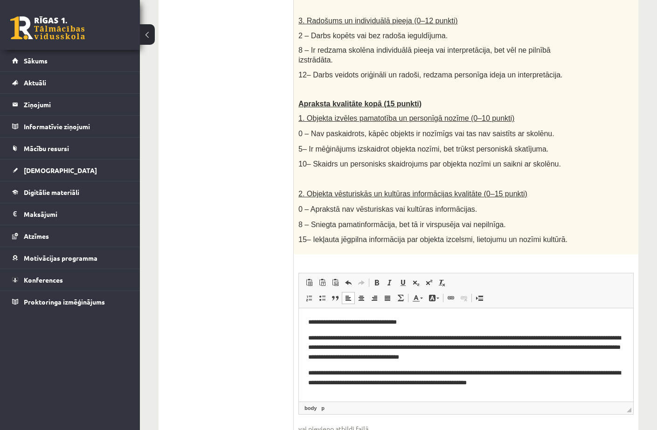
click at [399, 336] on p "**********" at bounding box center [466, 347] width 316 height 29
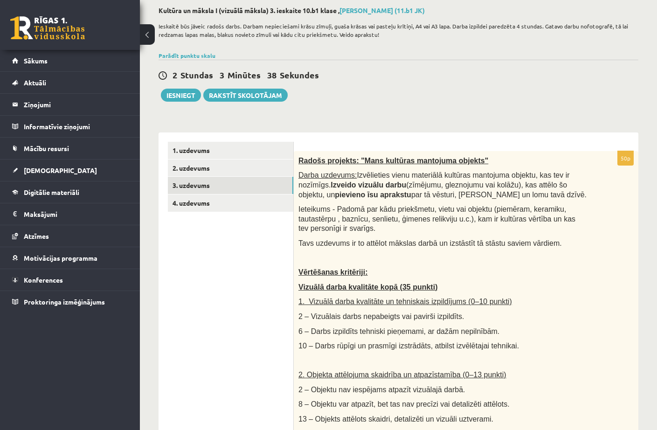
scroll to position [93, 0]
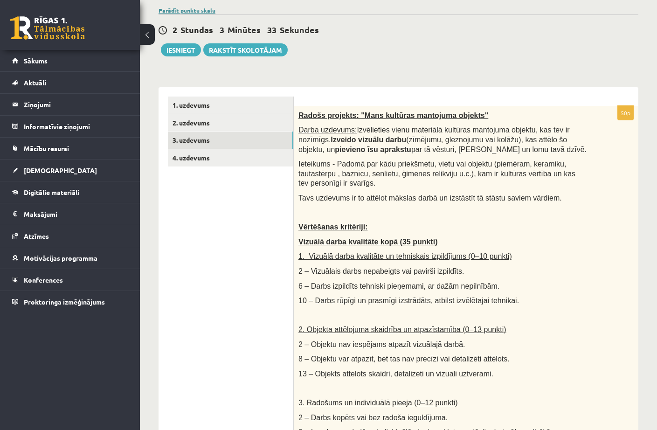
click at [210, 11] on link "Parādīt punktu skalu" at bounding box center [187, 10] width 57 height 7
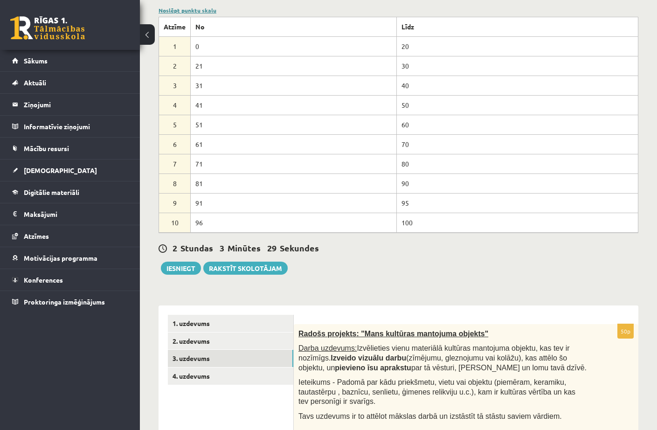
click at [198, 10] on link "Noslēpt punktu skalu" at bounding box center [188, 10] width 58 height 7
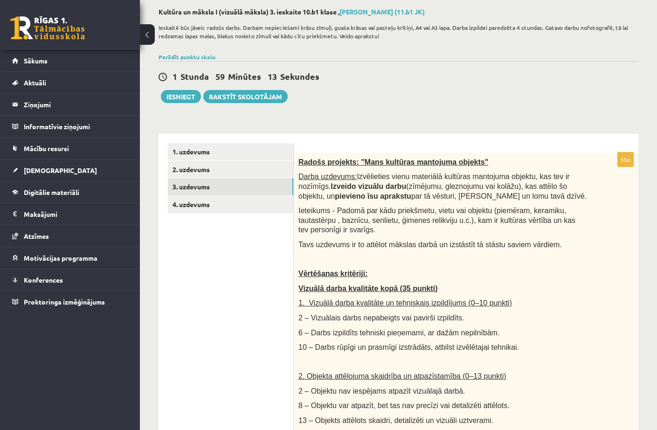
scroll to position [0, 0]
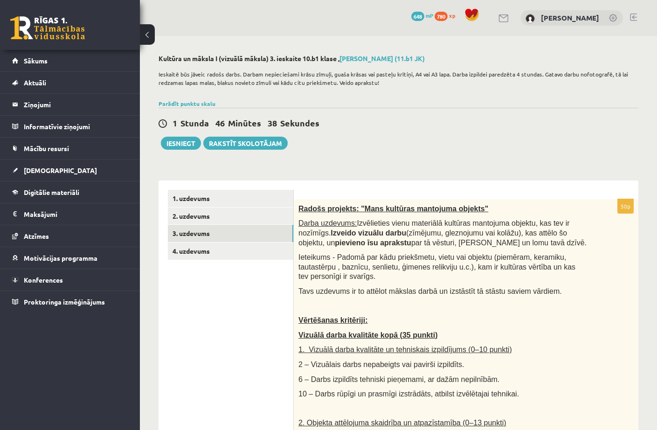
click at [406, 136] on div "1 Stunda 46 Minūtes 38 Sekundes Ieskaite saglabāta! Iesniegt Rakstīt skolotājam" at bounding box center [399, 129] width 480 height 42
click at [276, 253] on link "4. uzdevums" at bounding box center [231, 251] width 126 height 17
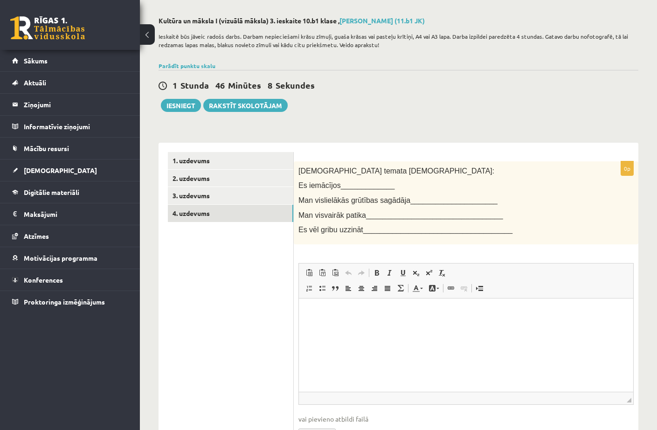
scroll to position [93, 0]
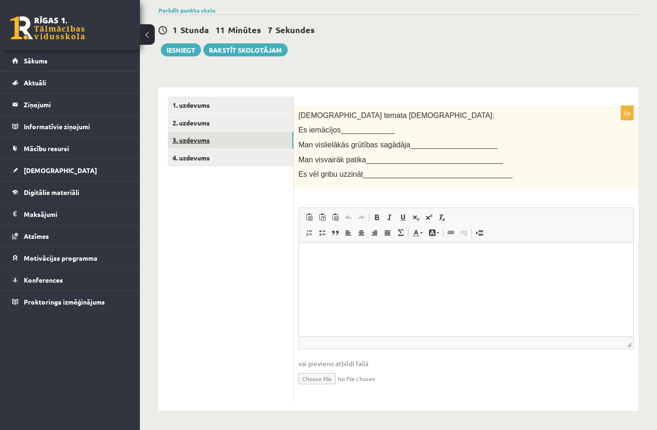
click at [242, 140] on link "3. uzdevums" at bounding box center [231, 140] width 126 height 17
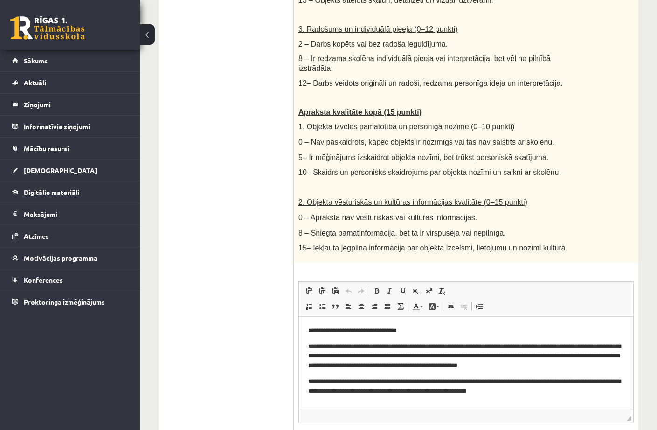
scroll to position [522, 0]
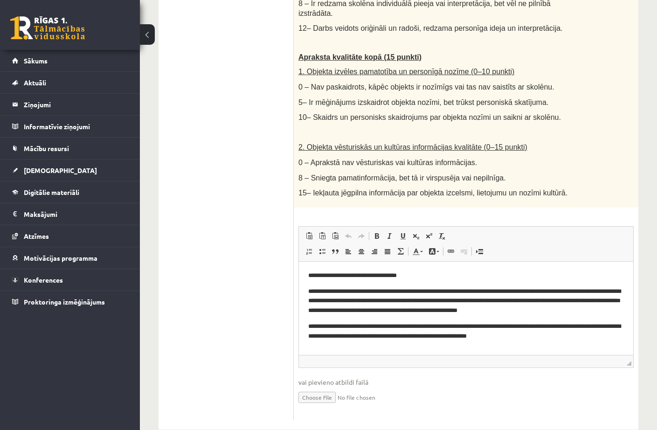
click at [309, 387] on input "file" at bounding box center [467, 396] width 336 height 19
type input "**********"
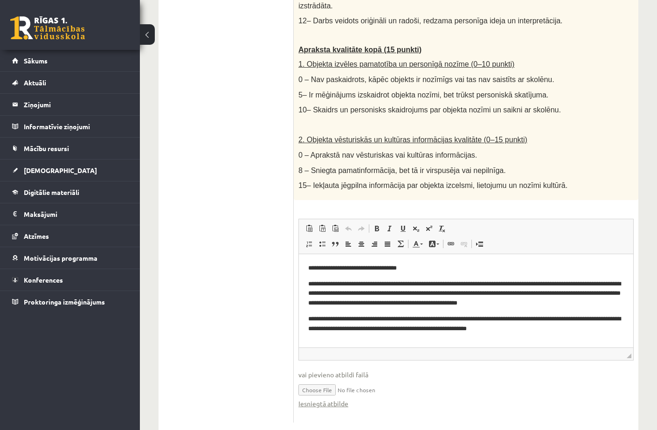
scroll to position [532, 0]
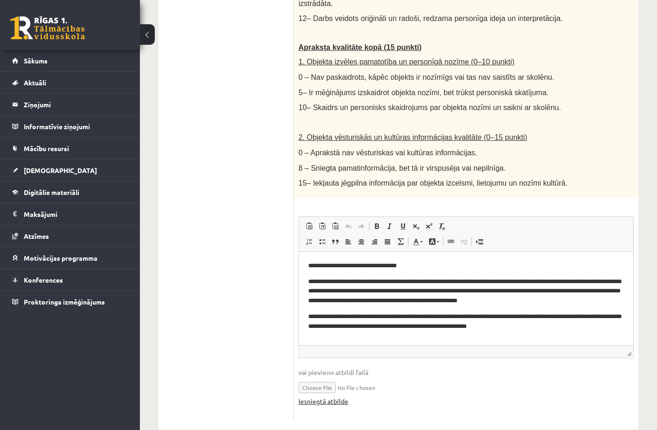
click at [337, 397] on link "Iesniegtā atbilde" at bounding box center [324, 402] width 50 height 10
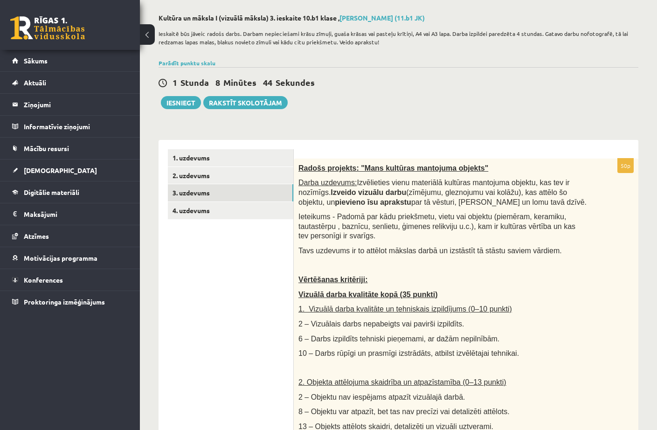
scroll to position [0, 0]
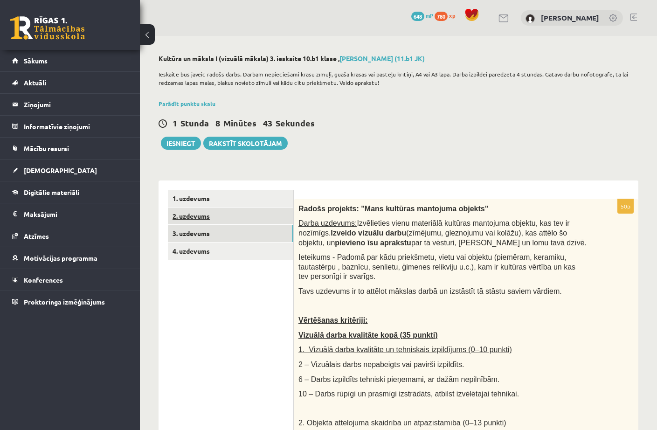
click at [220, 220] on link "2. uzdevums" at bounding box center [231, 216] width 126 height 17
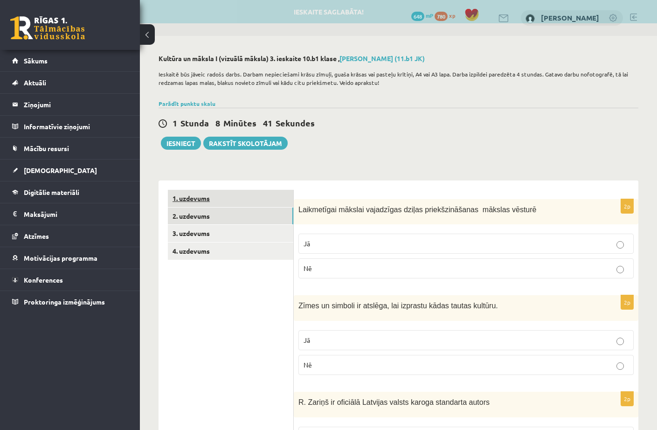
click at [226, 198] on link "1. uzdevums" at bounding box center [231, 198] width 126 height 17
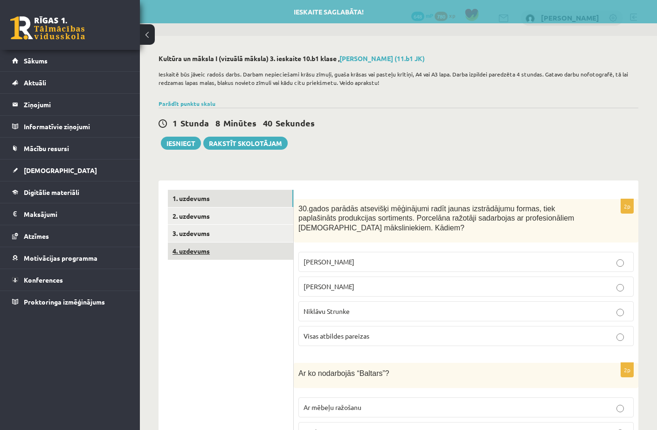
click at [220, 250] on link "4. uzdevums" at bounding box center [231, 251] width 126 height 17
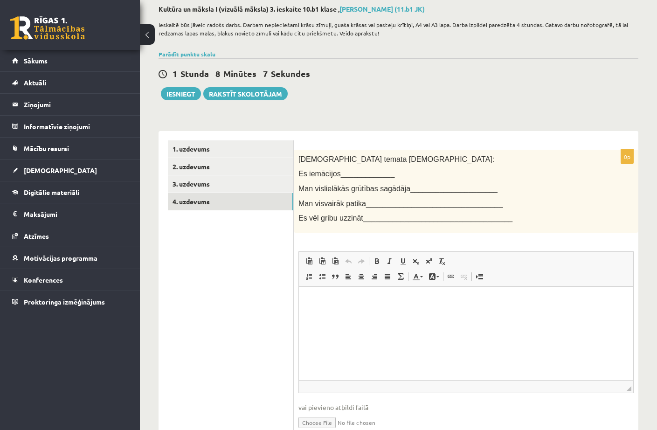
scroll to position [94, 0]
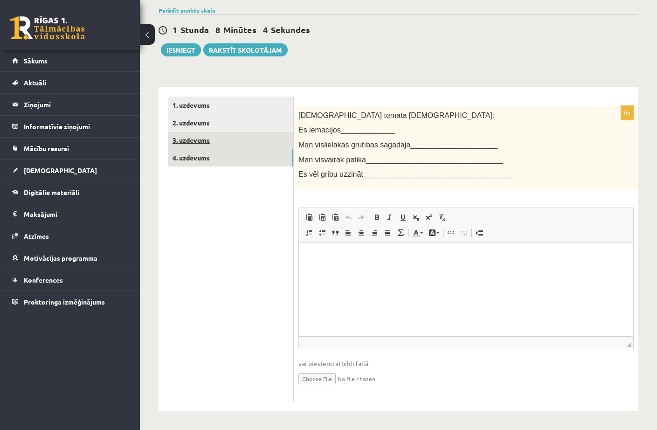
click at [195, 144] on link "3. uzdevums" at bounding box center [231, 140] width 126 height 17
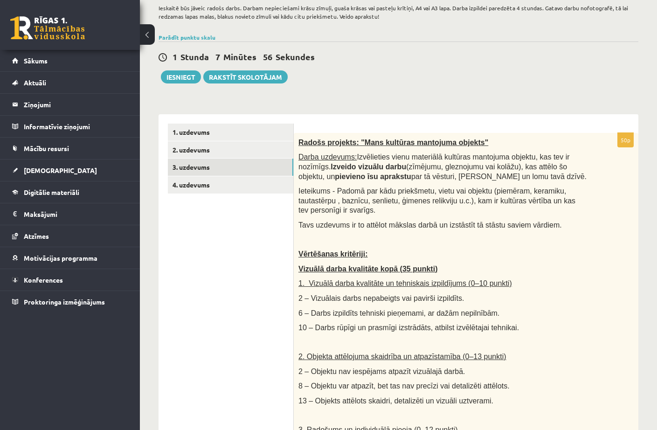
scroll to position [65, 0]
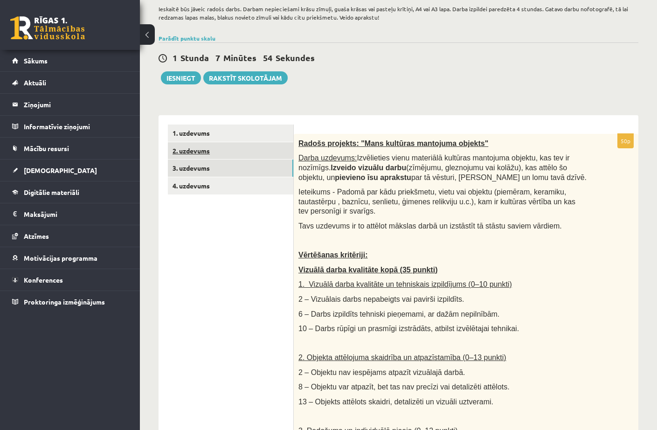
click at [206, 152] on link "2. uzdevums" at bounding box center [231, 150] width 126 height 17
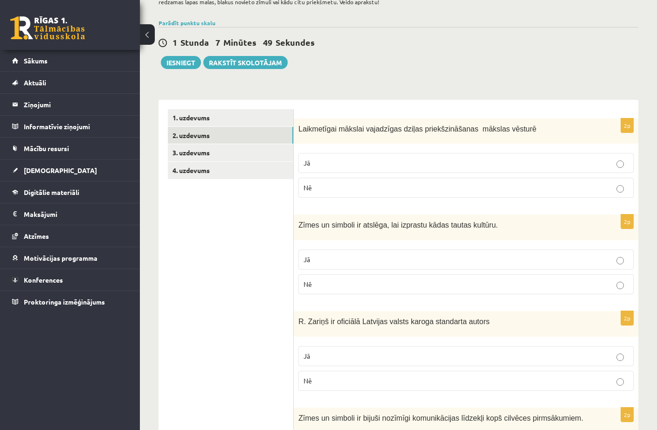
scroll to position [0, 0]
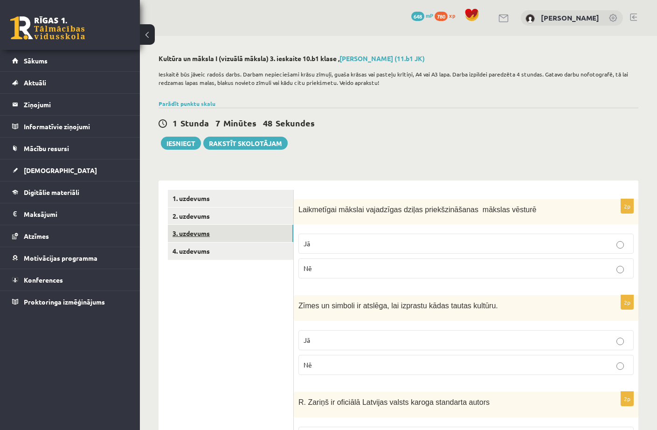
click at [204, 231] on link "3. uzdevums" at bounding box center [231, 233] width 126 height 17
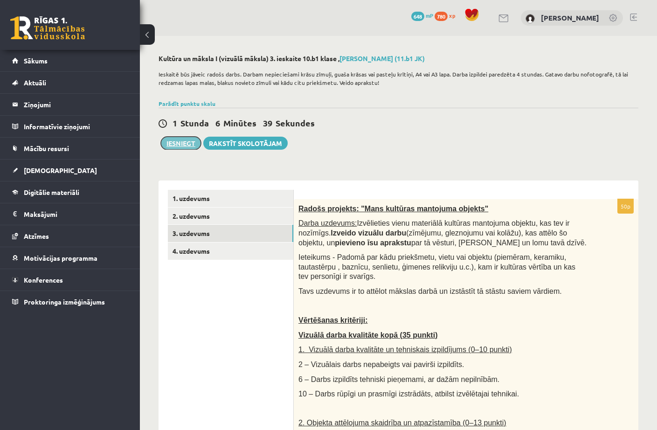
click at [182, 145] on button "Iesniegt" at bounding box center [181, 143] width 40 height 13
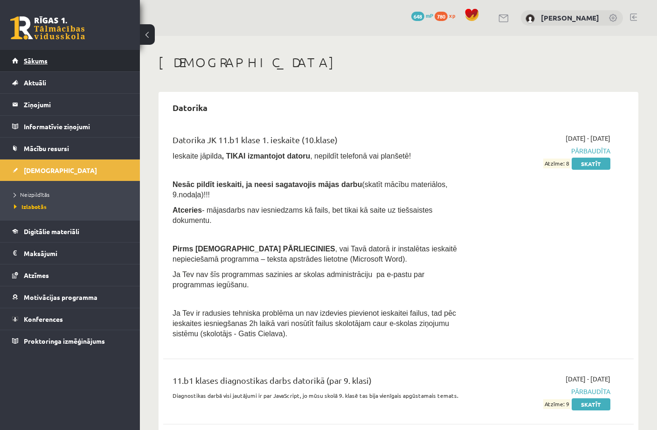
click at [40, 63] on span "Sākums" at bounding box center [36, 60] width 24 height 8
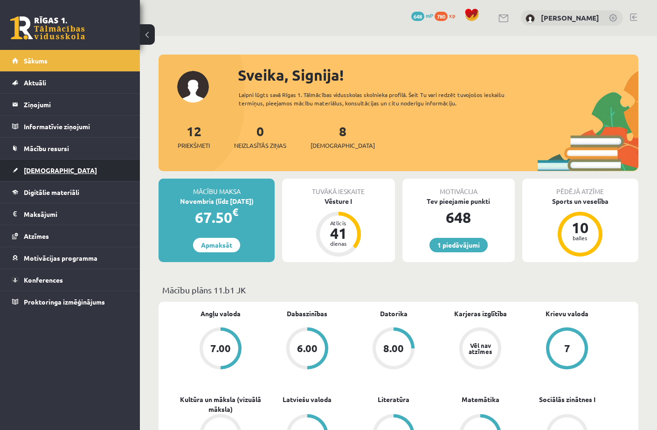
click at [49, 169] on span "[DEMOGRAPHIC_DATA]" at bounding box center [60, 170] width 73 height 8
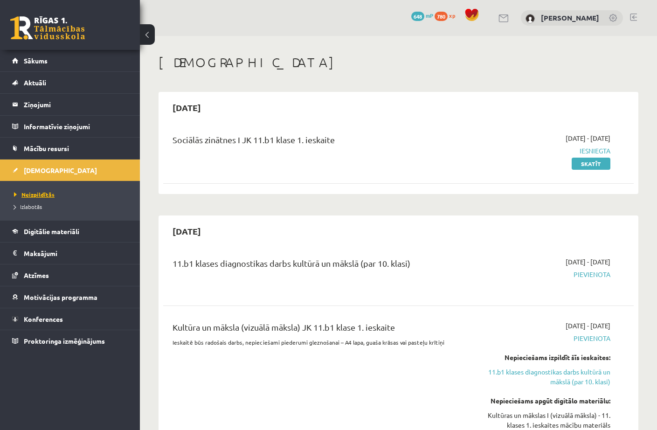
click at [34, 192] on span "Neizpildītās" at bounding box center [34, 194] width 41 height 7
click at [33, 172] on span "[DEMOGRAPHIC_DATA]" at bounding box center [60, 170] width 73 height 8
click at [46, 58] on span "Sākums" at bounding box center [36, 60] width 24 height 8
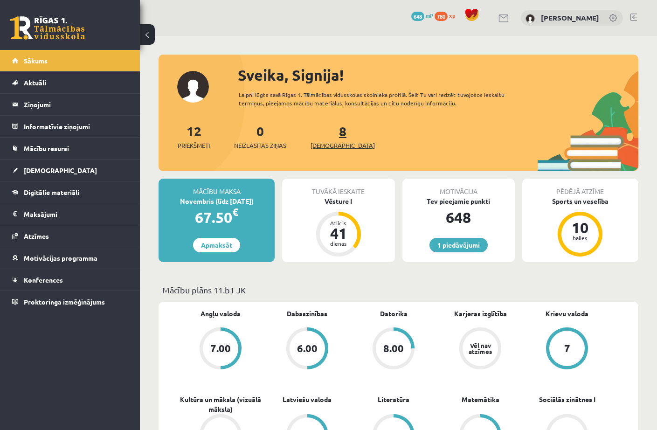
click at [328, 145] on span "[DEMOGRAPHIC_DATA]" at bounding box center [343, 145] width 64 height 9
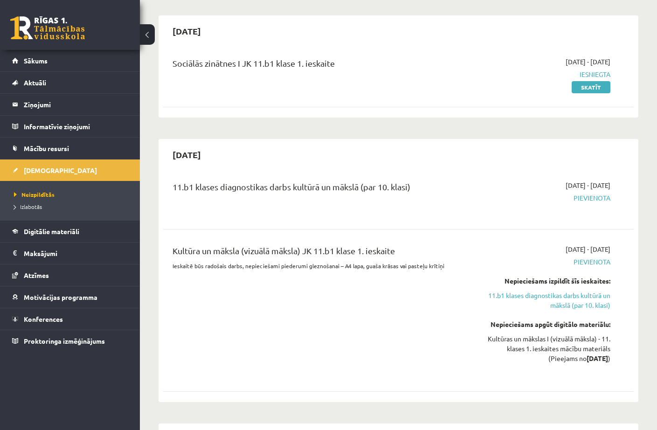
scroll to position [93, 0]
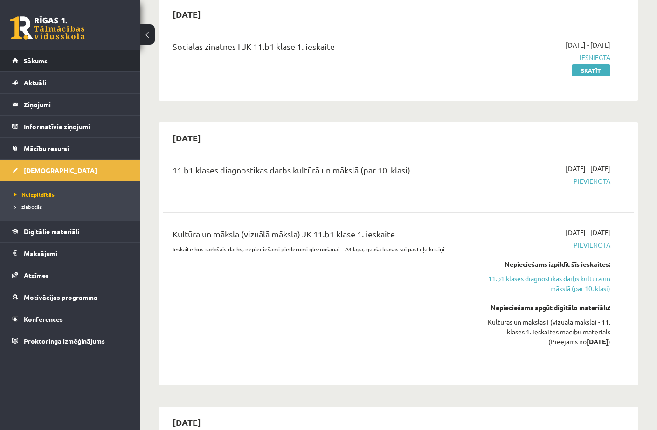
click at [26, 64] on span "Sākums" at bounding box center [36, 60] width 24 height 8
